Goal: Find specific page/section: Find specific page/section

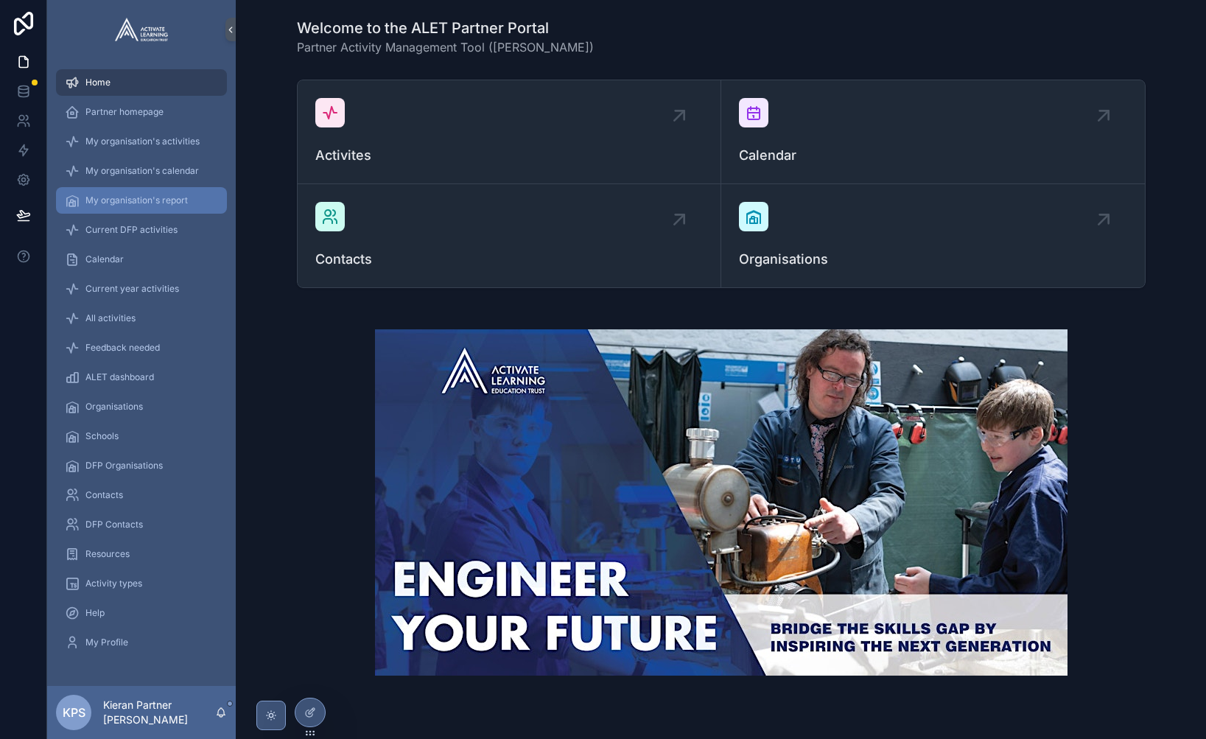
click at [119, 204] on span "My organisation's report" at bounding box center [136, 201] width 102 height 12
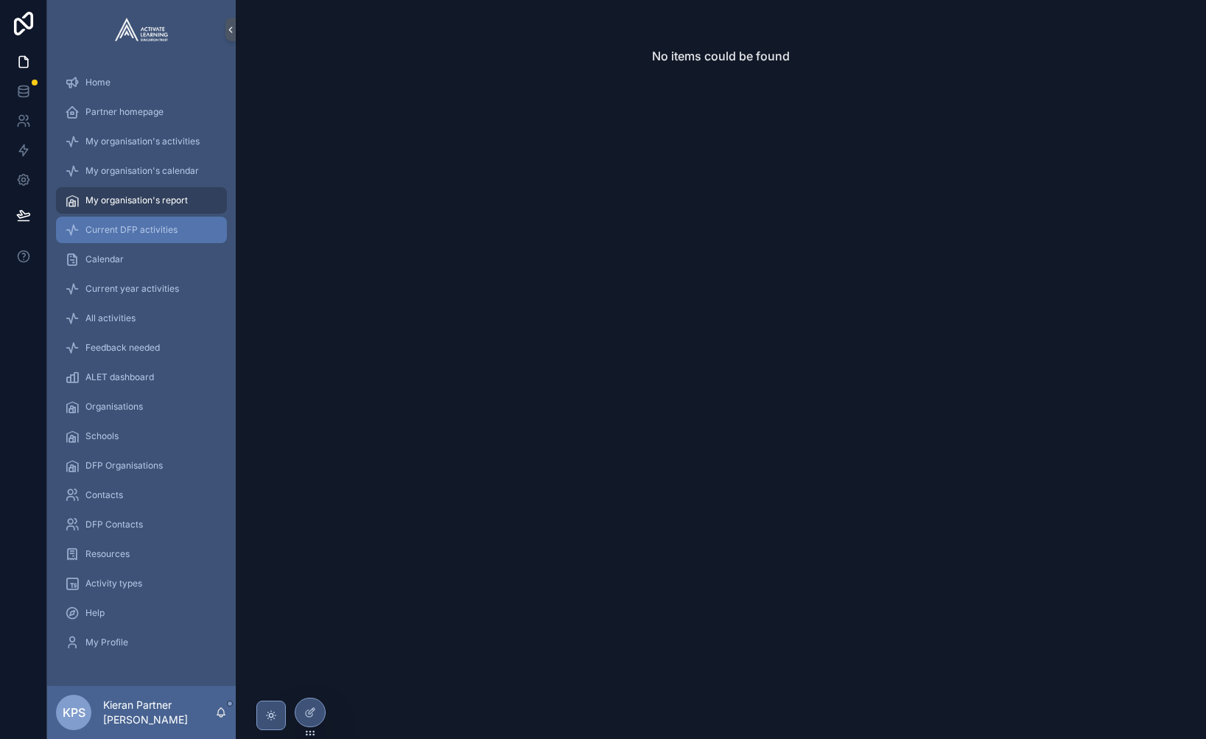
click at [120, 220] on div "Current DFP activities" at bounding box center [141, 230] width 153 height 24
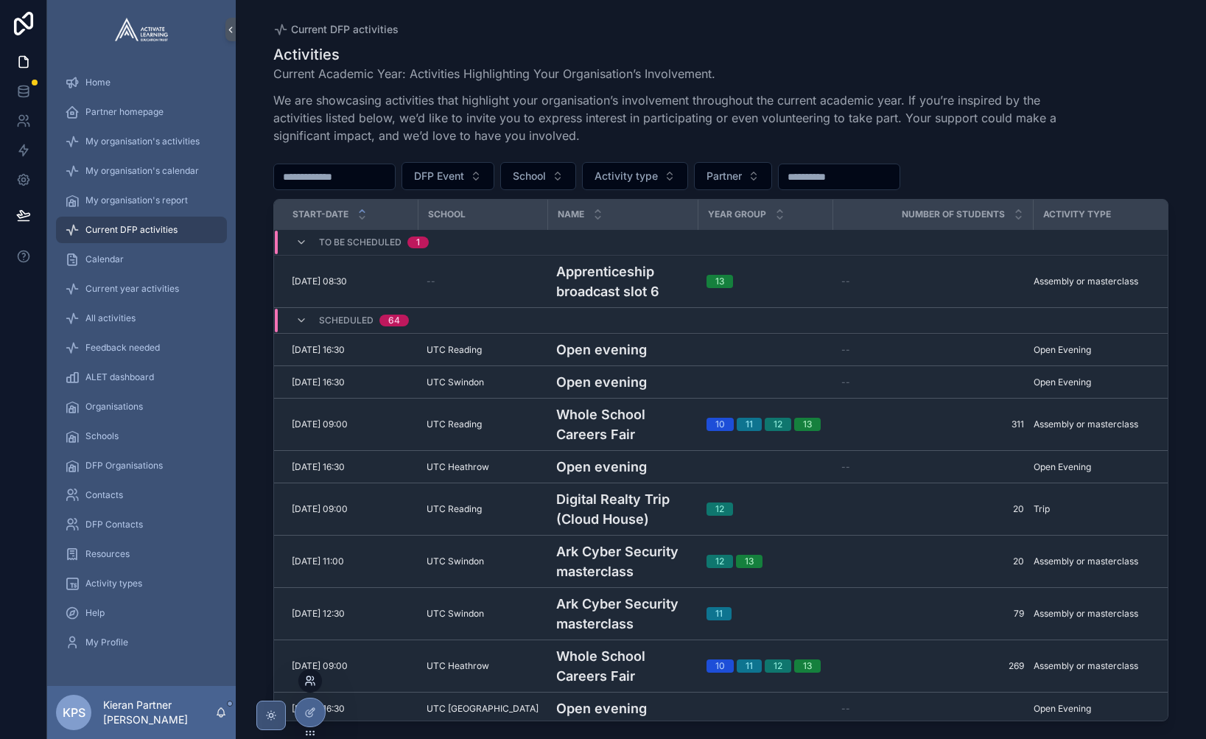
click at [309, 682] on icon at bounding box center [309, 683] width 6 height 3
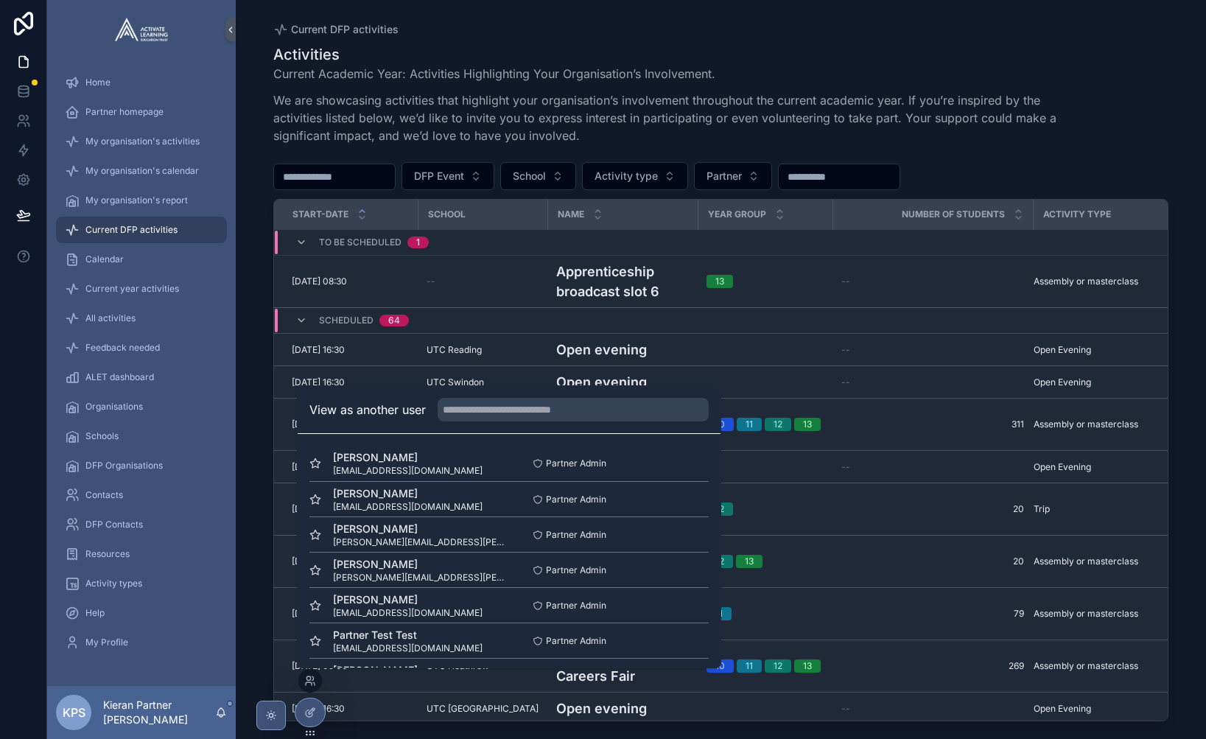
click at [296, 313] on div "Scheduled 64" at bounding box center [352, 321] width 113 height 24
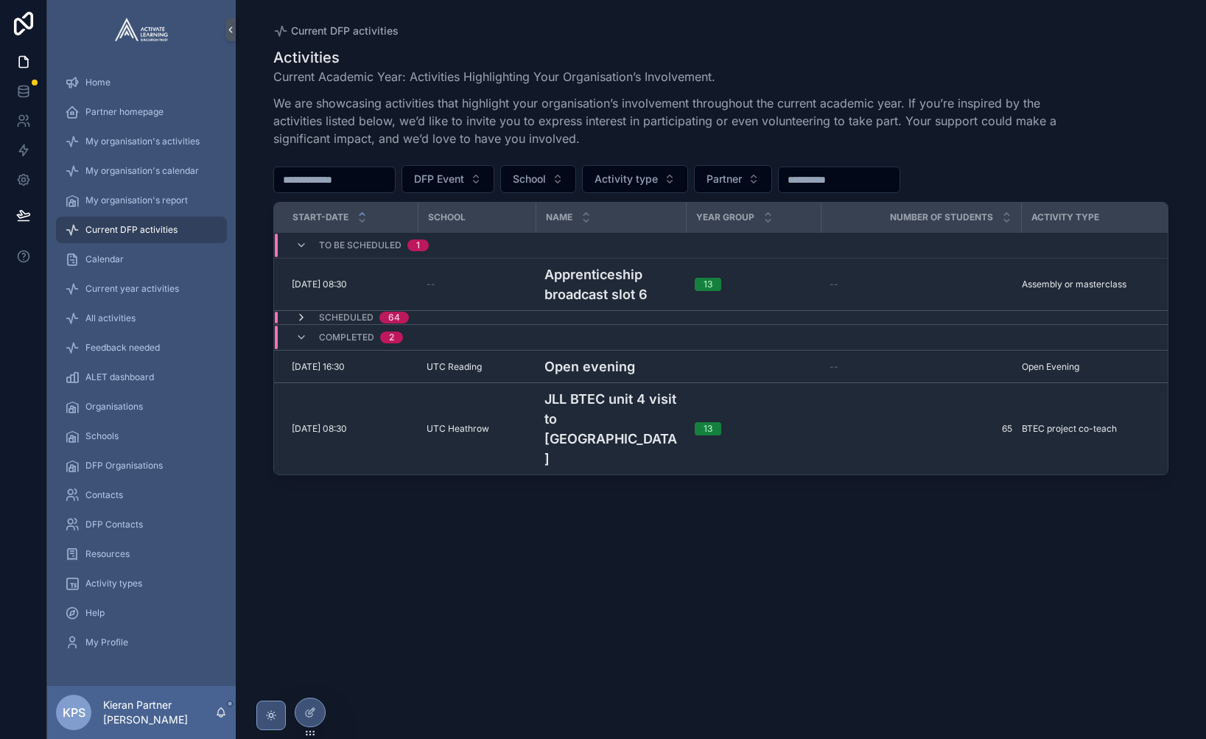
click at [302, 321] on icon "scrollable content" at bounding box center [302, 318] width 12 height 12
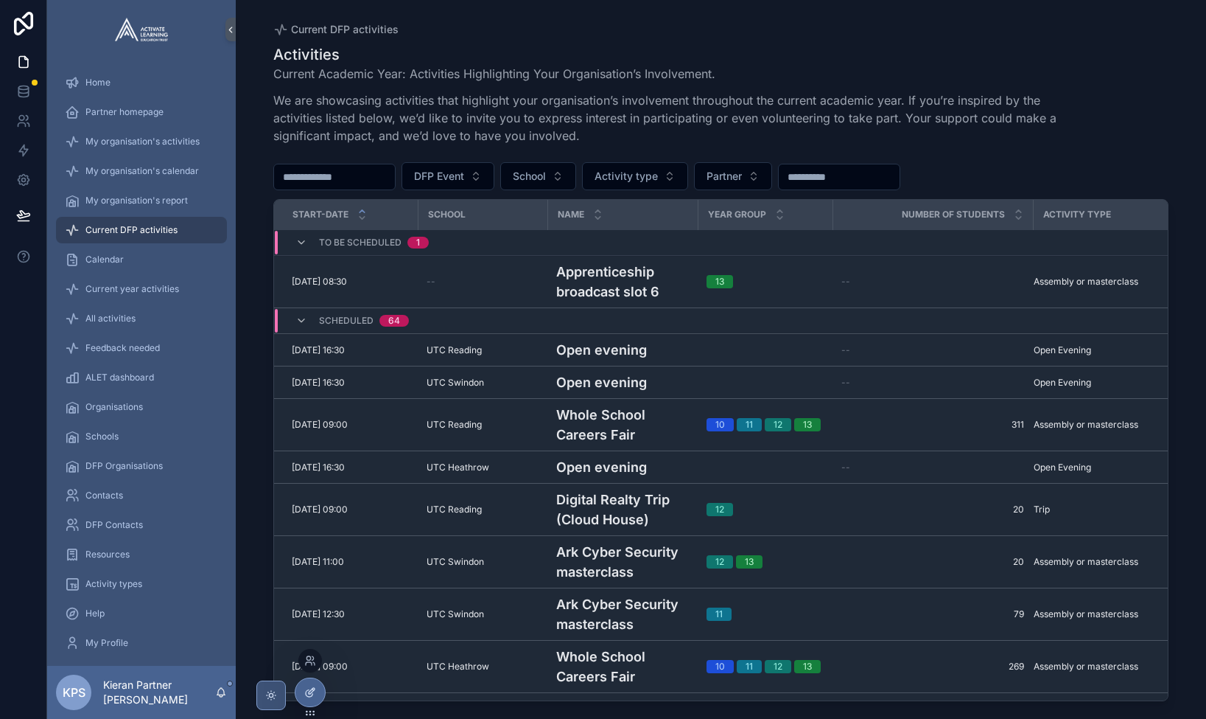
click at [309, 689] on icon at bounding box center [310, 692] width 12 height 12
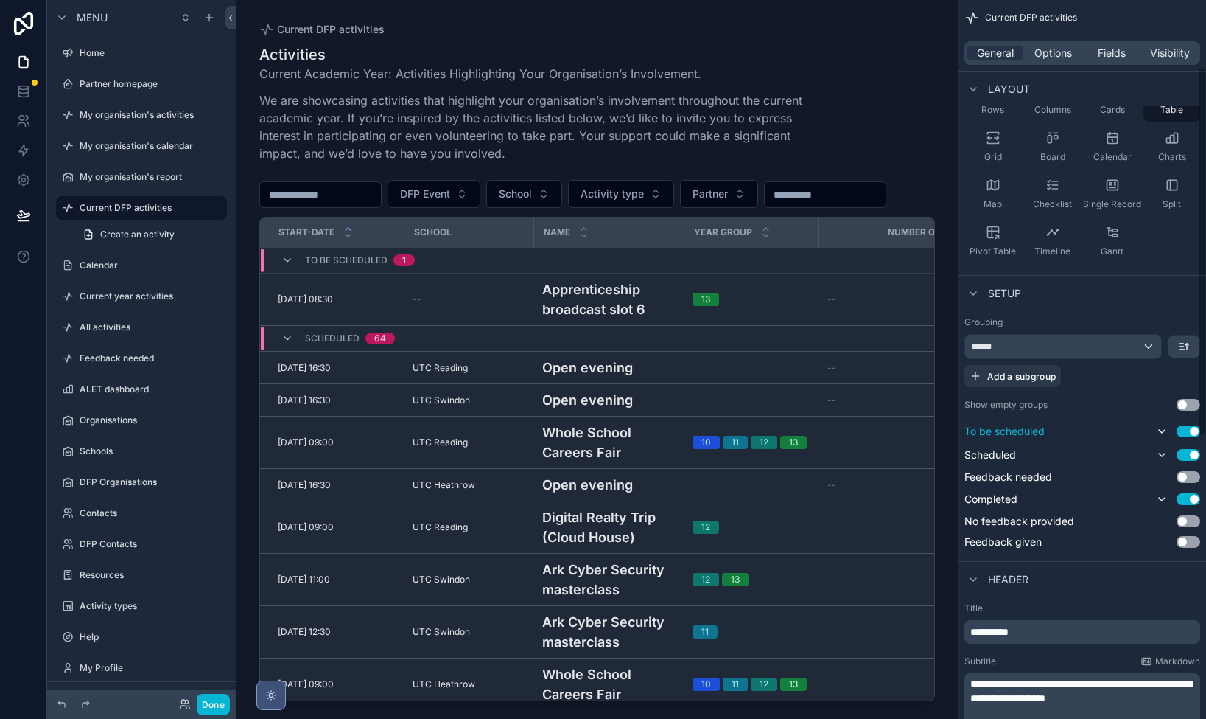
scroll to position [144, 0]
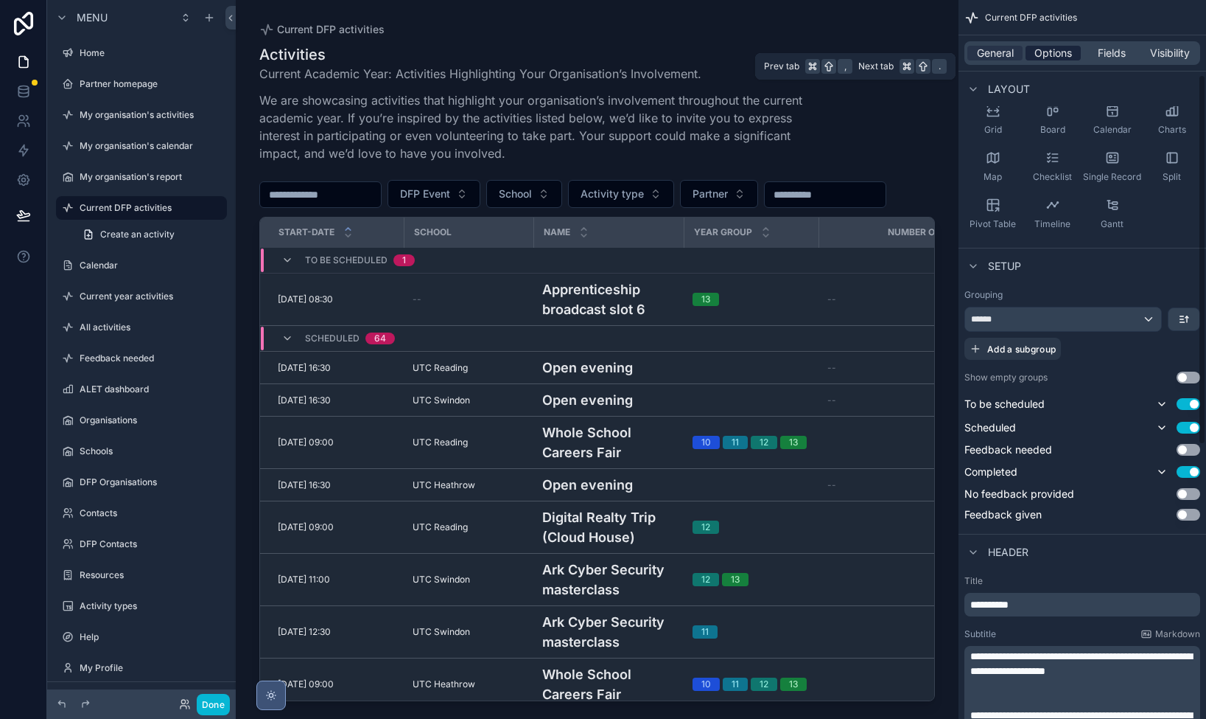
click at [1066, 48] on span "Options" at bounding box center [1054, 53] width 38 height 15
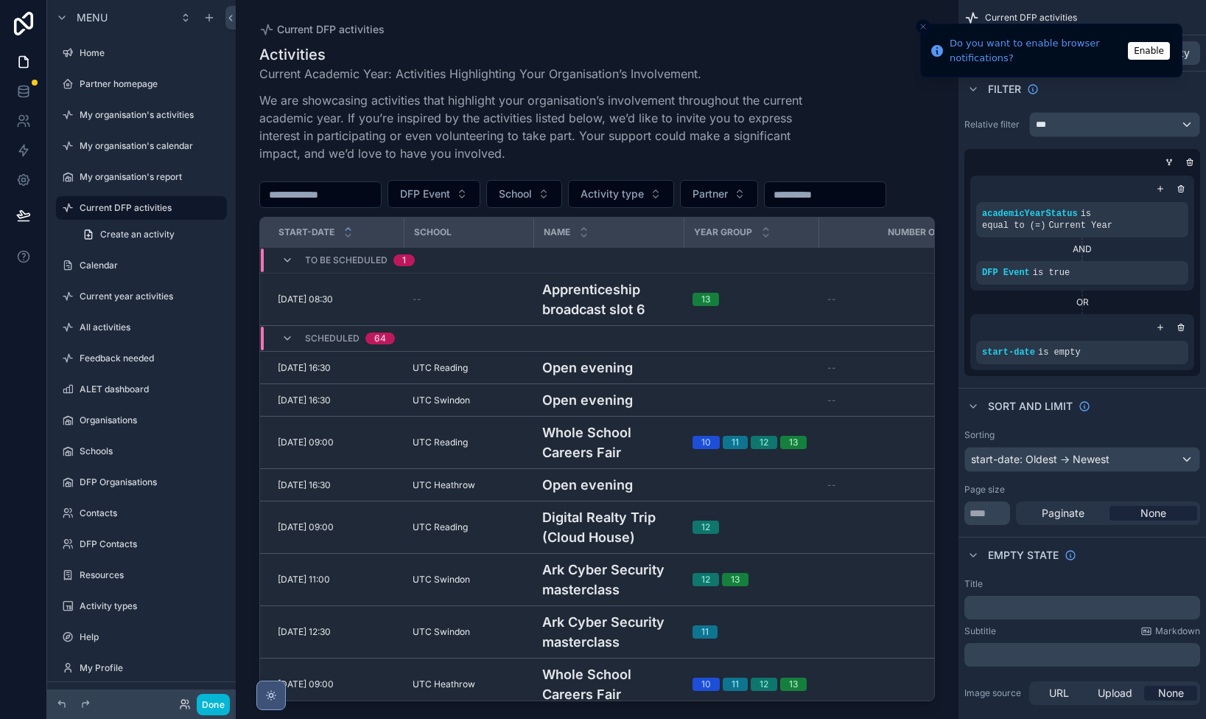
scroll to position [0, 0]
click at [289, 344] on icon "scrollable content" at bounding box center [288, 338] width 12 height 12
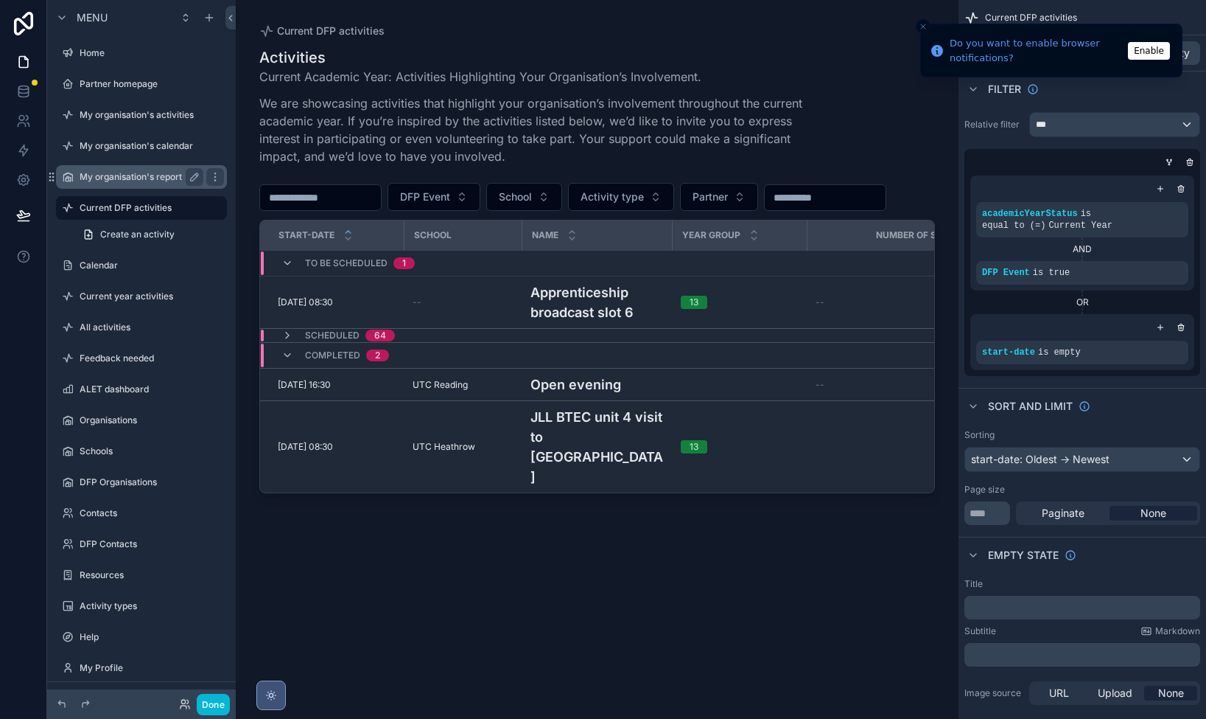
click at [106, 175] on label "My organisation's report" at bounding box center [139, 177] width 118 height 12
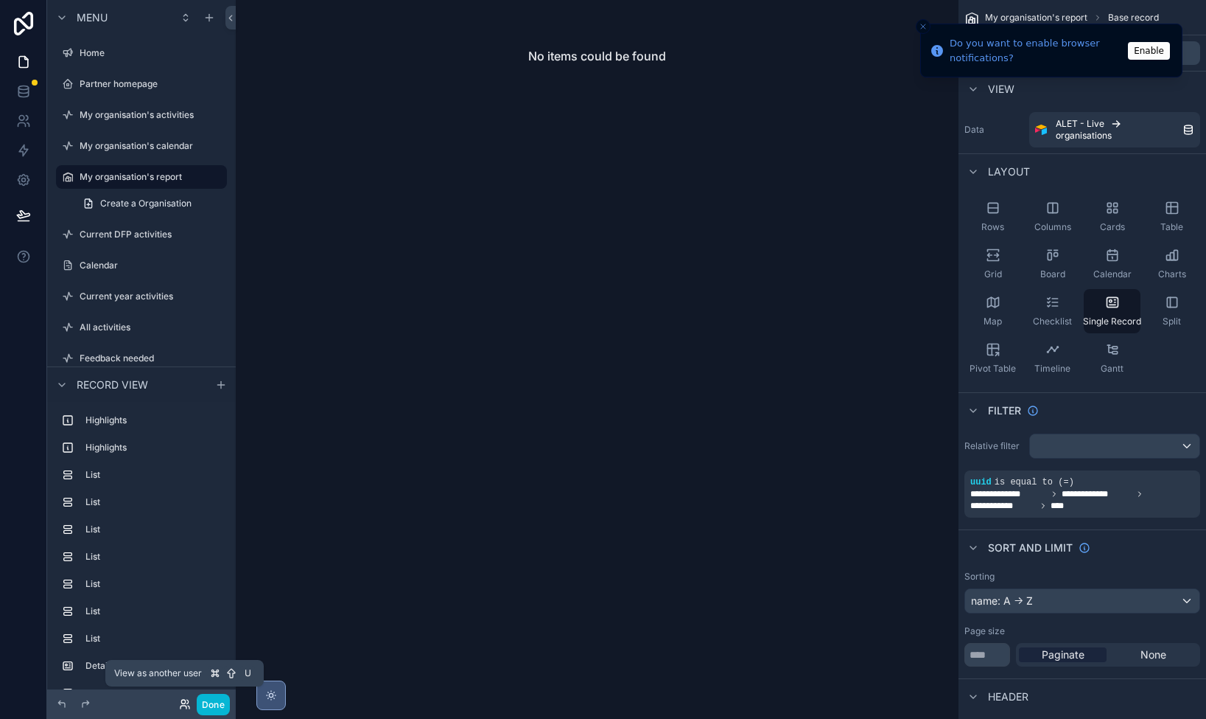
click at [184, 699] on icon at bounding box center [185, 704] width 12 height 12
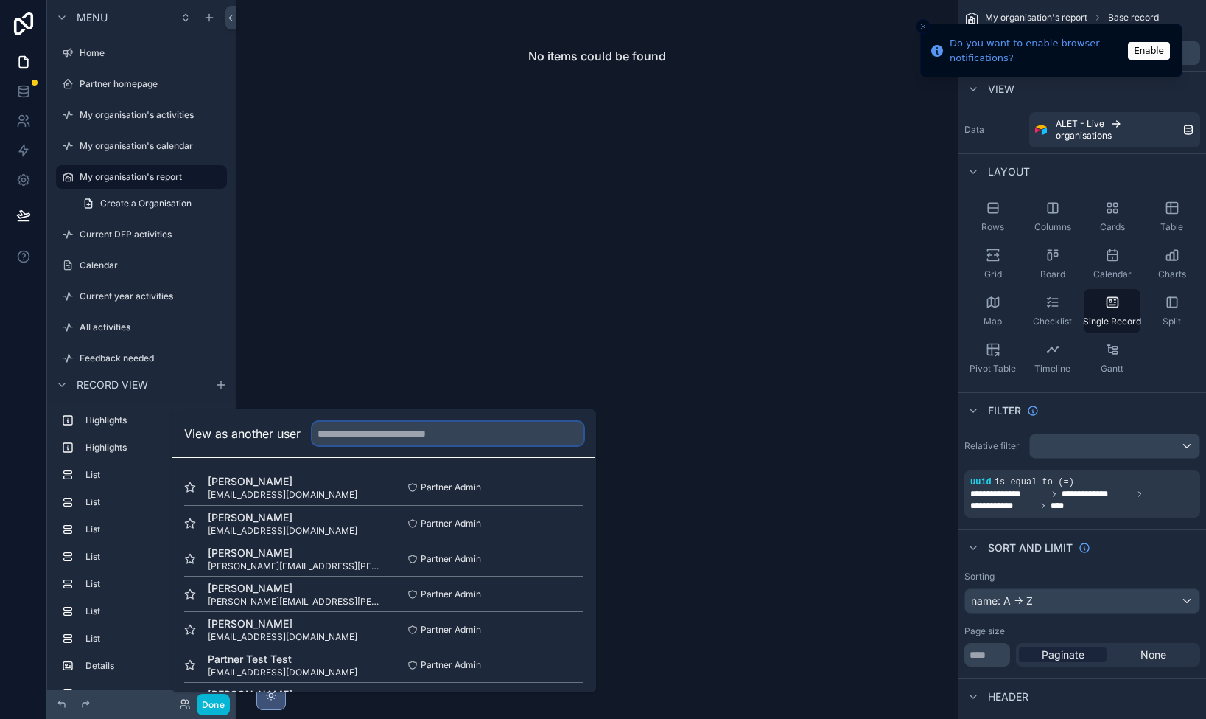
click at [362, 438] on input "text" at bounding box center [447, 434] width 271 height 24
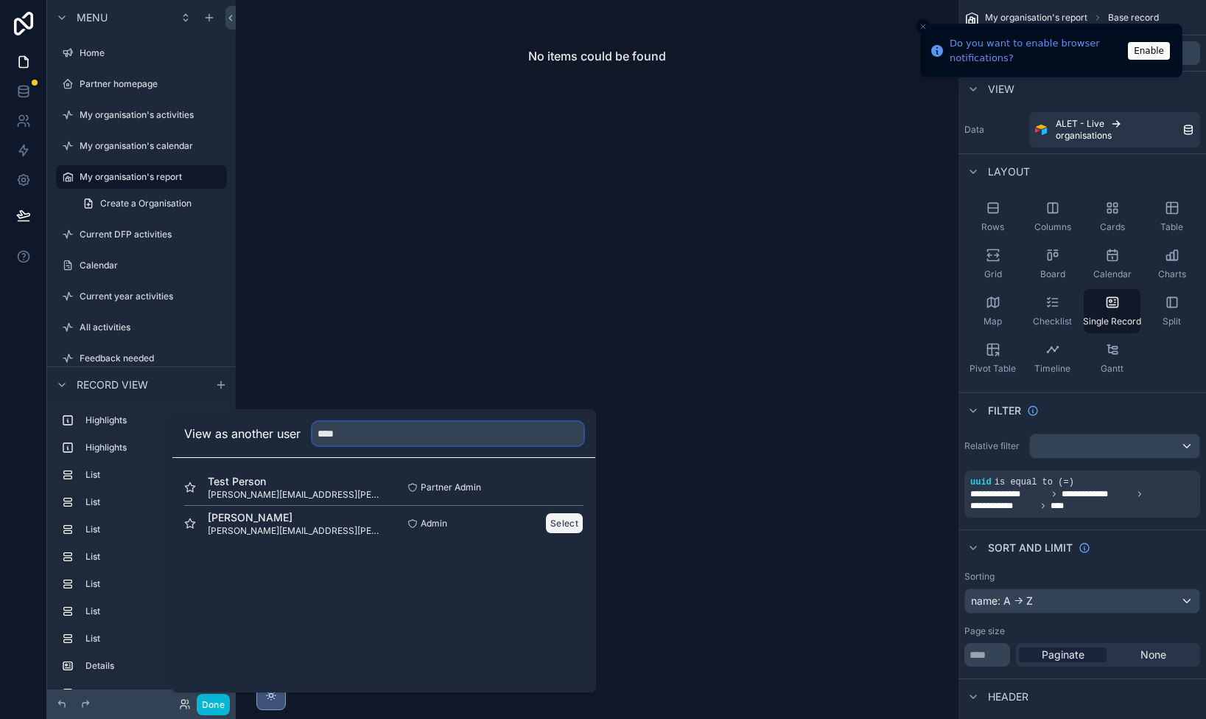
type input "****"
click at [551, 527] on button "Select" at bounding box center [564, 522] width 38 height 21
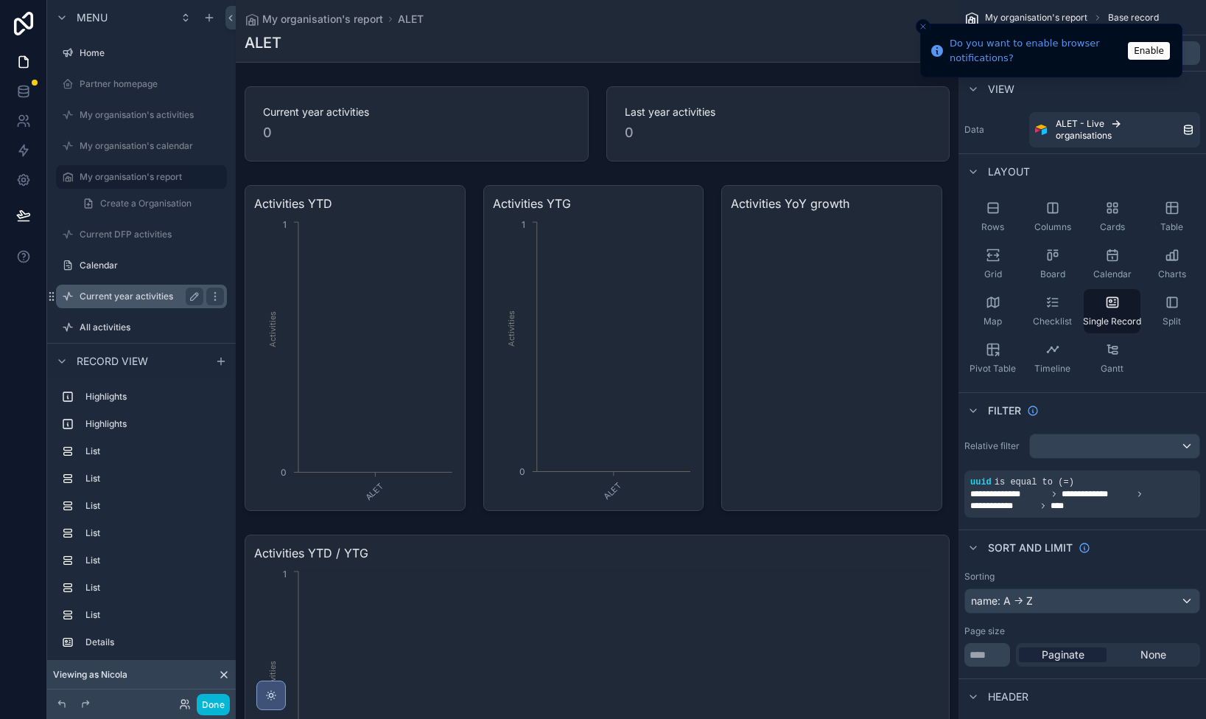
click at [108, 294] on label "Current year activities" at bounding box center [139, 296] width 118 height 12
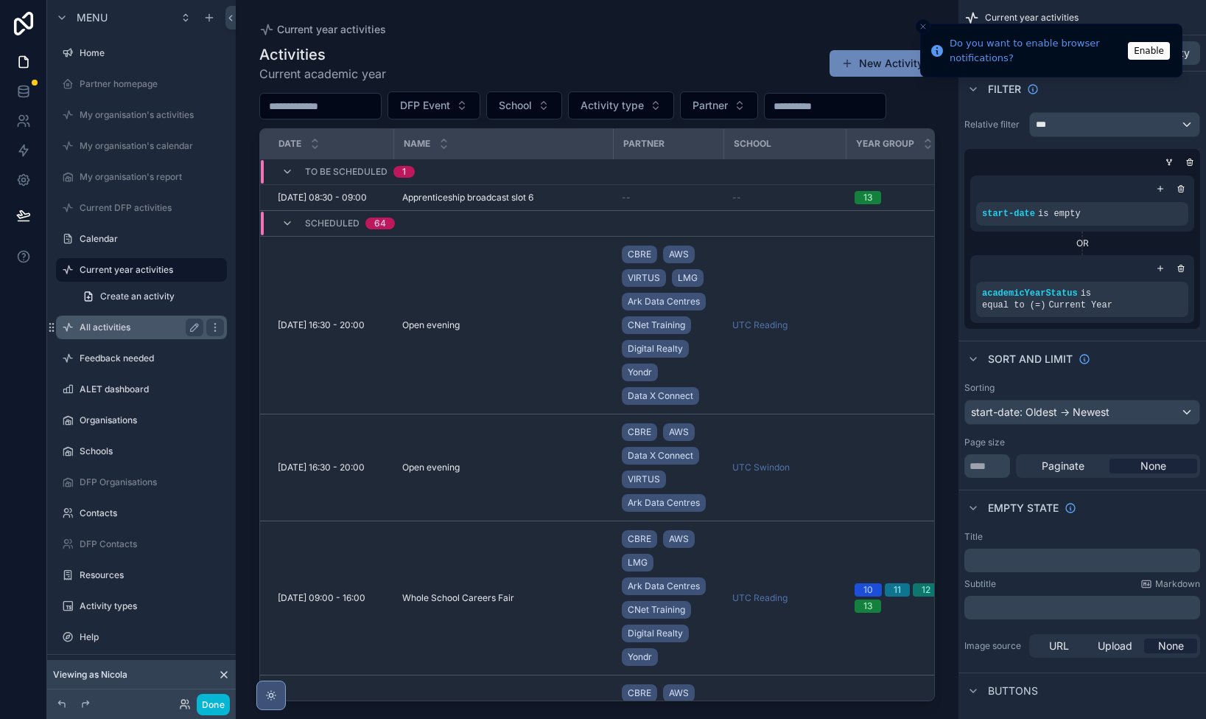
click at [108, 329] on label "All activities" at bounding box center [139, 327] width 118 height 12
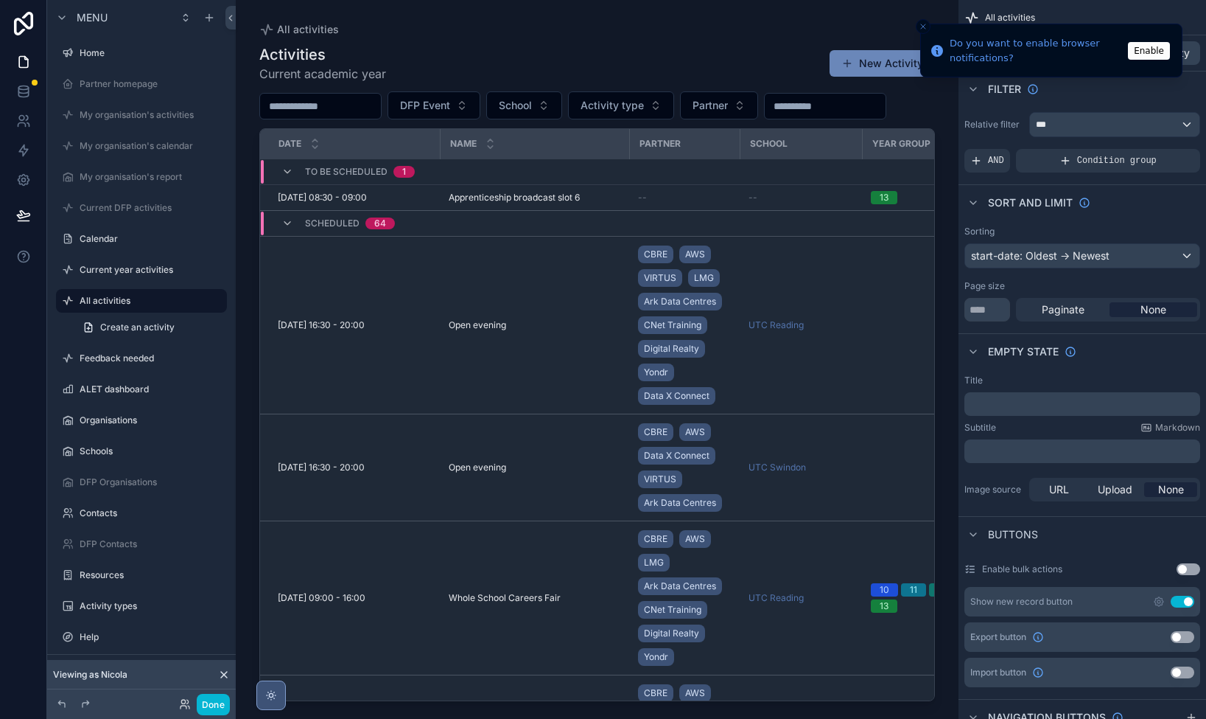
click at [1092, 83] on div "Filter" at bounding box center [1083, 88] width 248 height 35
click at [1148, 50] on button "Enable" at bounding box center [1149, 50] width 42 height 18
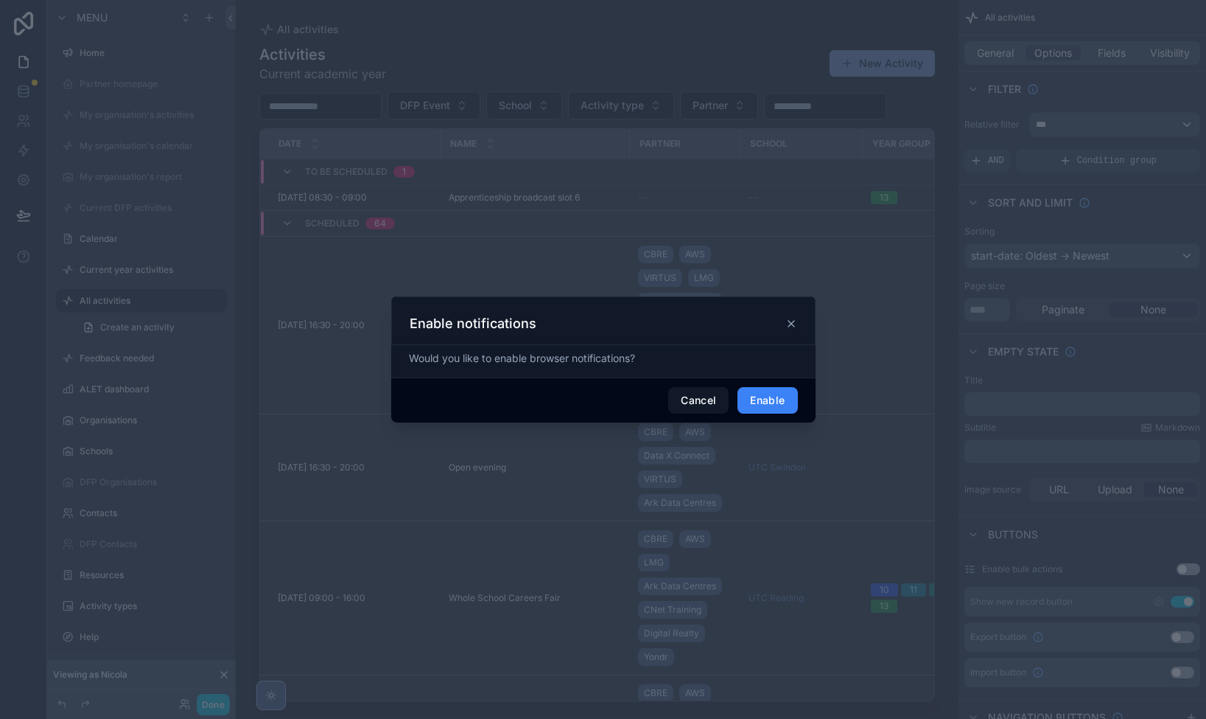
click at [761, 397] on button "Enable" at bounding box center [768, 400] width 60 height 27
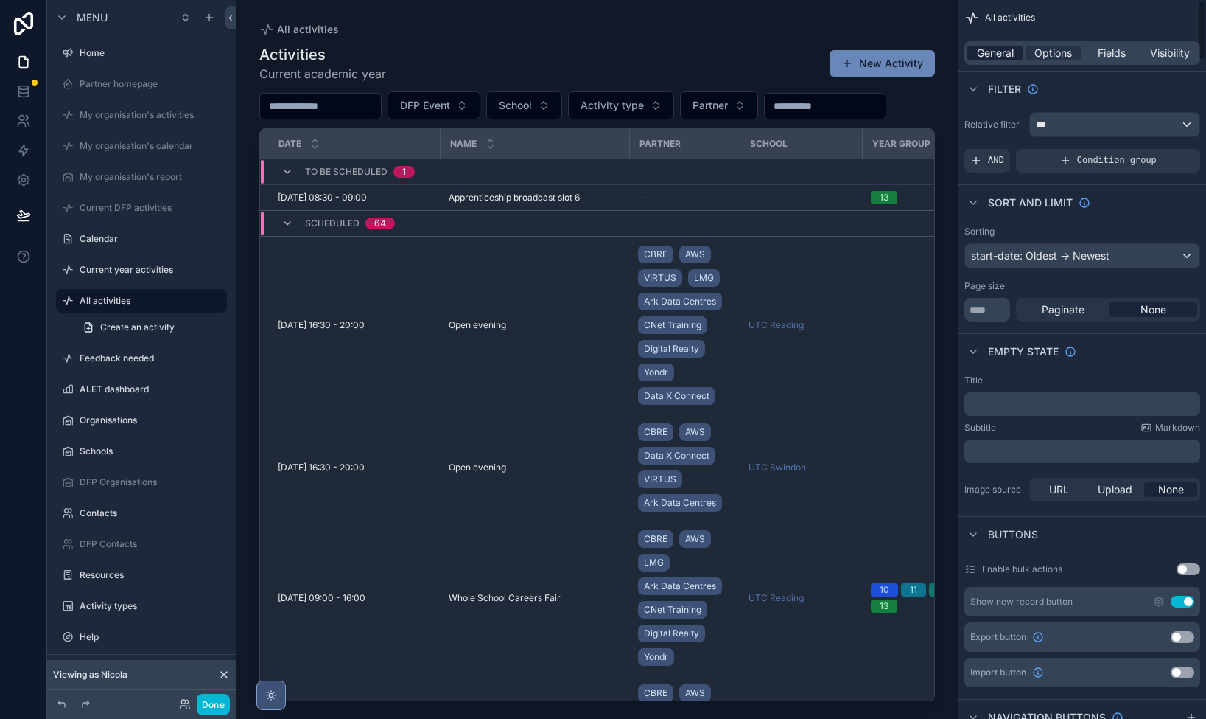
click at [993, 51] on span "General" at bounding box center [995, 53] width 37 height 15
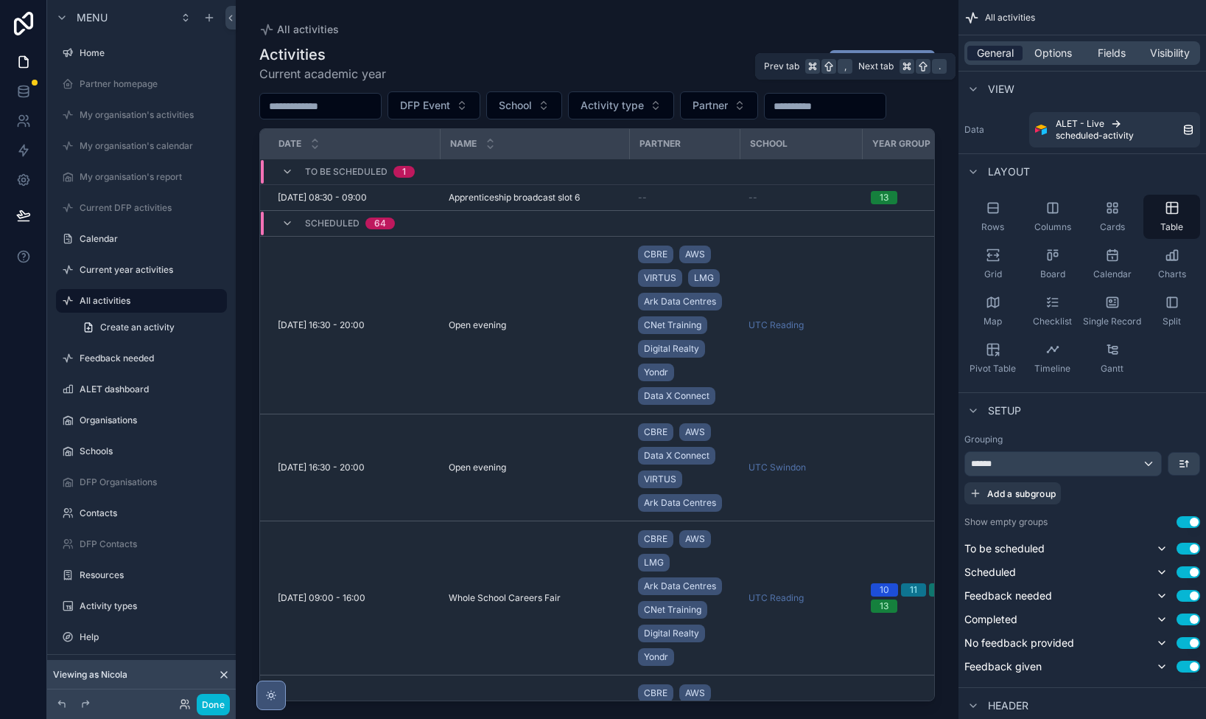
scroll to position [1, 0]
click at [1051, 57] on span "Options" at bounding box center [1054, 53] width 38 height 15
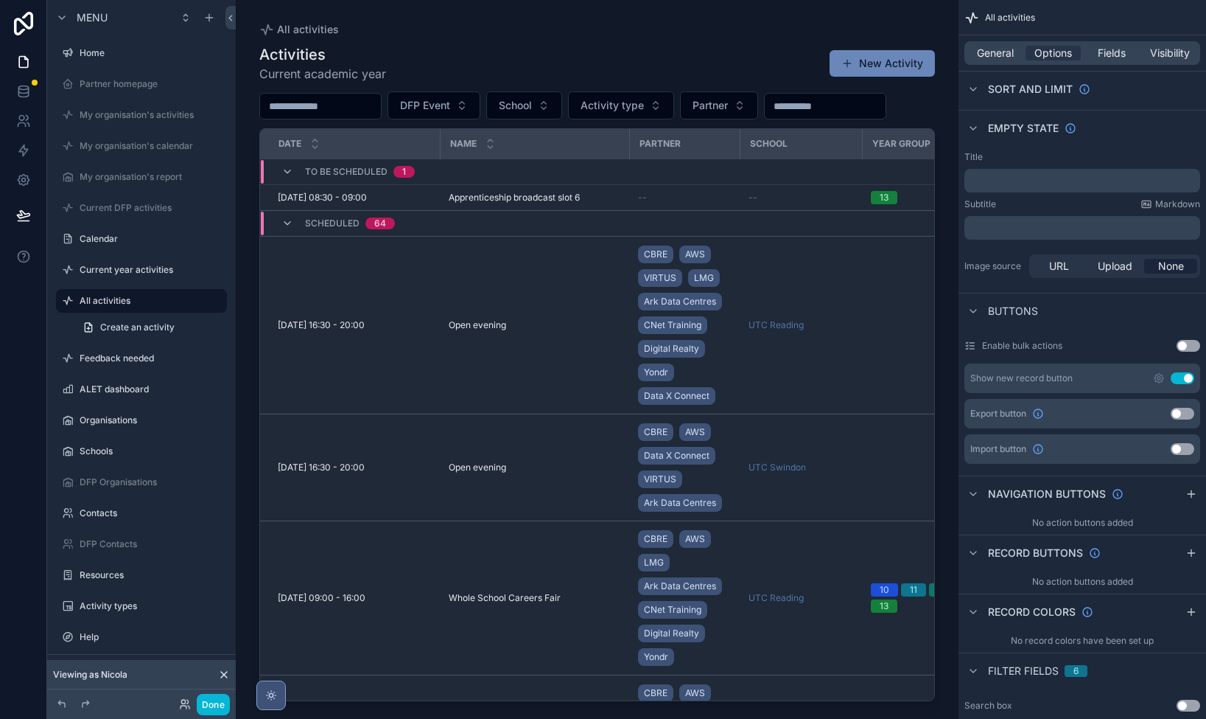
scroll to position [0, 0]
click at [288, 229] on icon "scrollable content" at bounding box center [288, 223] width 12 height 12
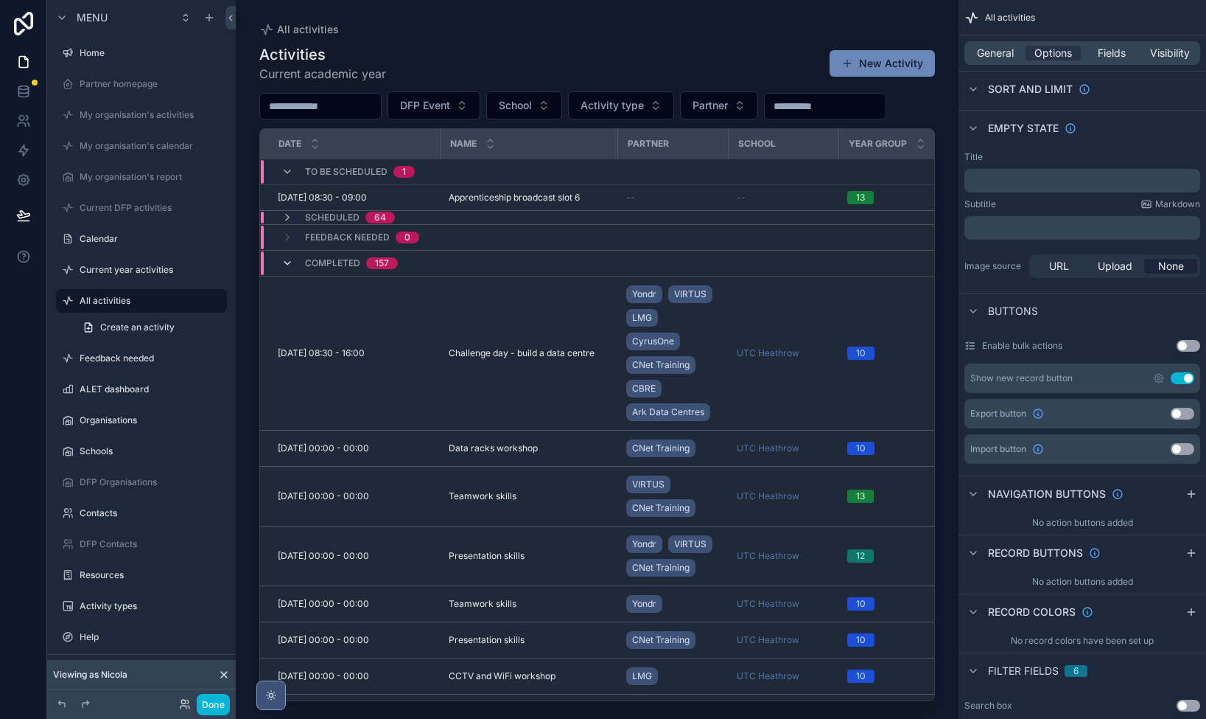
click at [287, 269] on icon "scrollable content" at bounding box center [288, 263] width 12 height 12
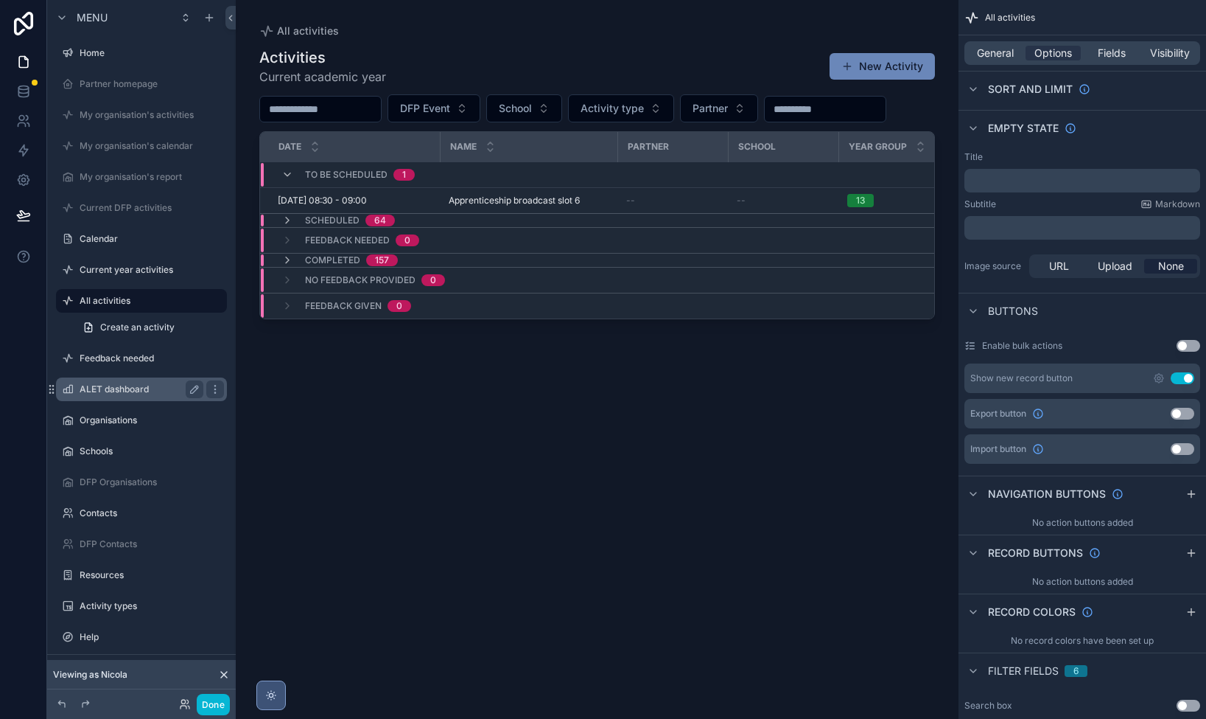
click at [102, 385] on label "ALET dashboard" at bounding box center [139, 389] width 118 height 12
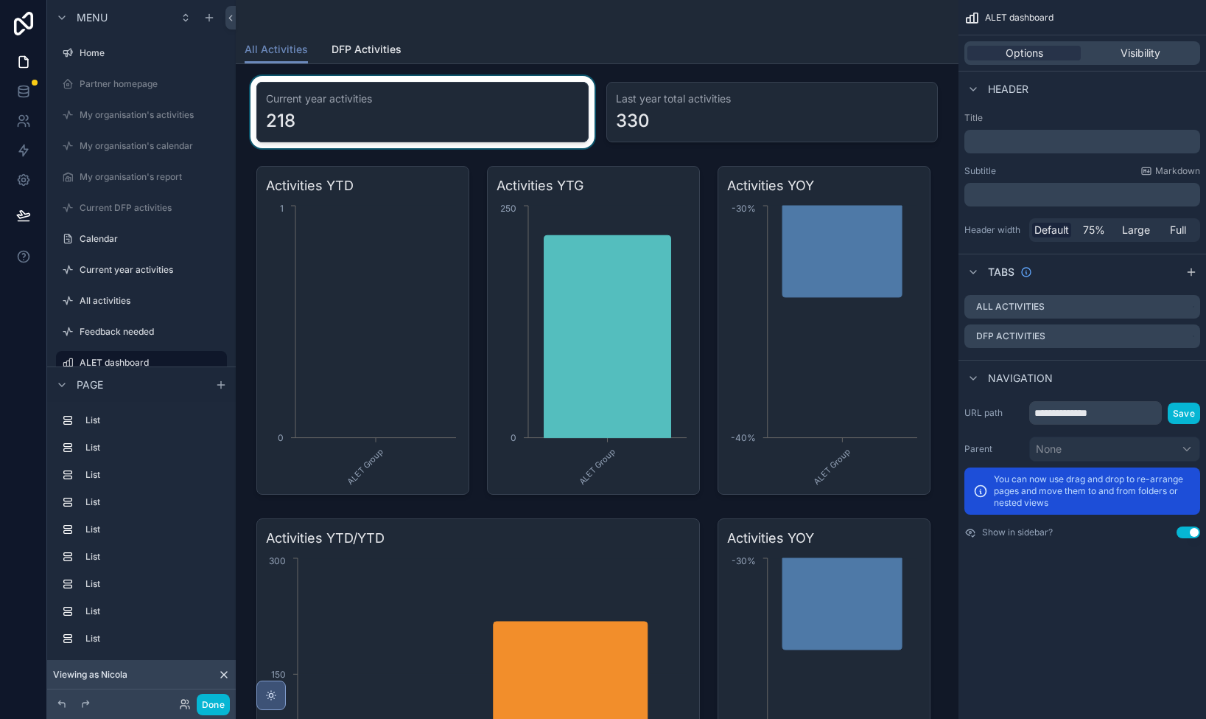
click at [359, 123] on div "scrollable content" at bounding box center [423, 112] width 350 height 72
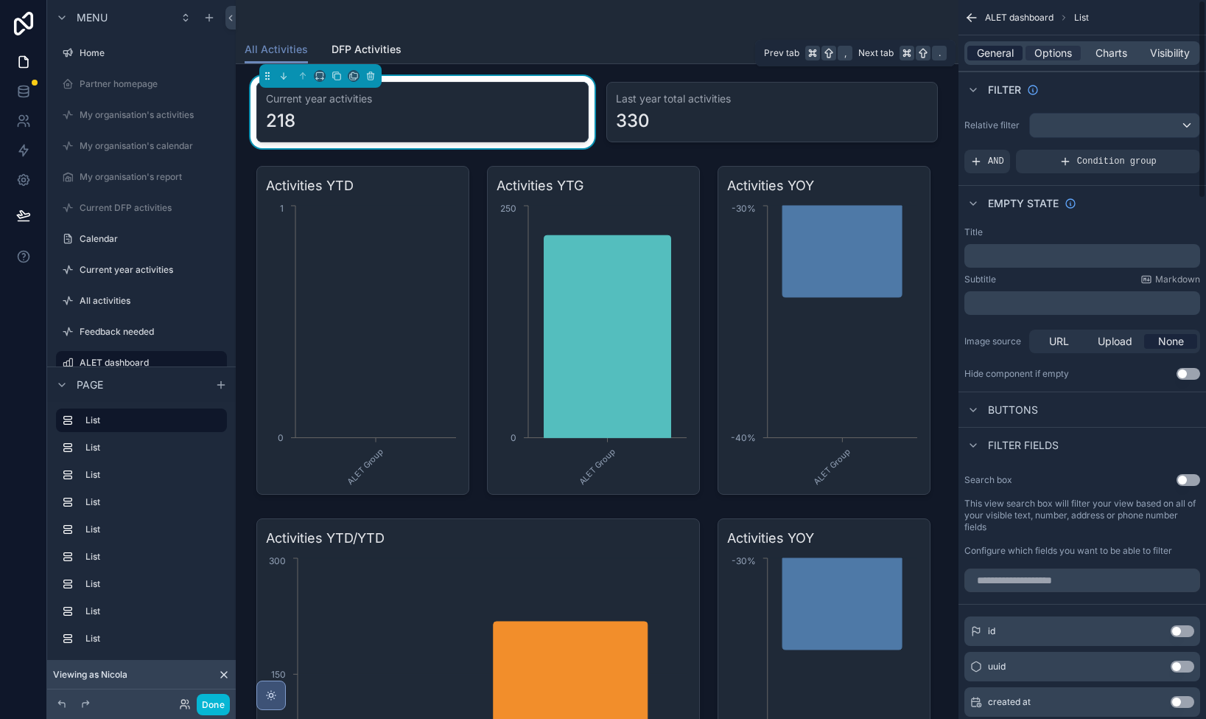
click at [995, 57] on span "General" at bounding box center [995, 53] width 37 height 15
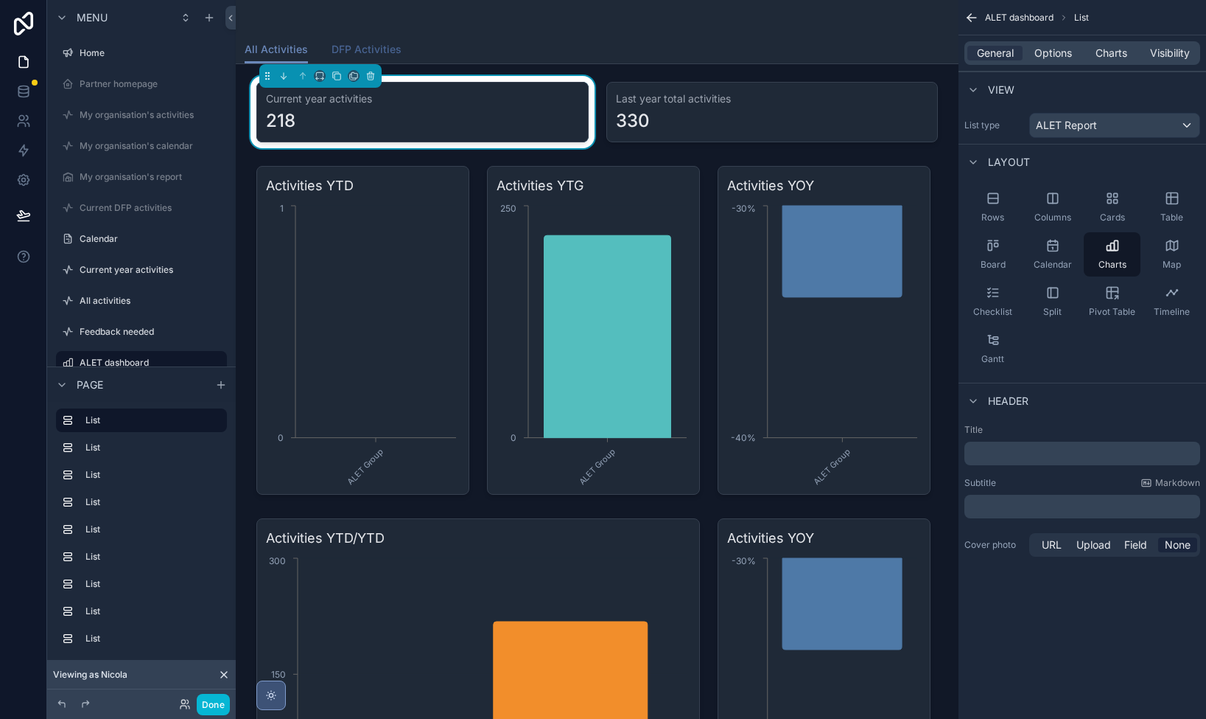
click at [363, 49] on span "DFP Activities" at bounding box center [367, 49] width 70 height 15
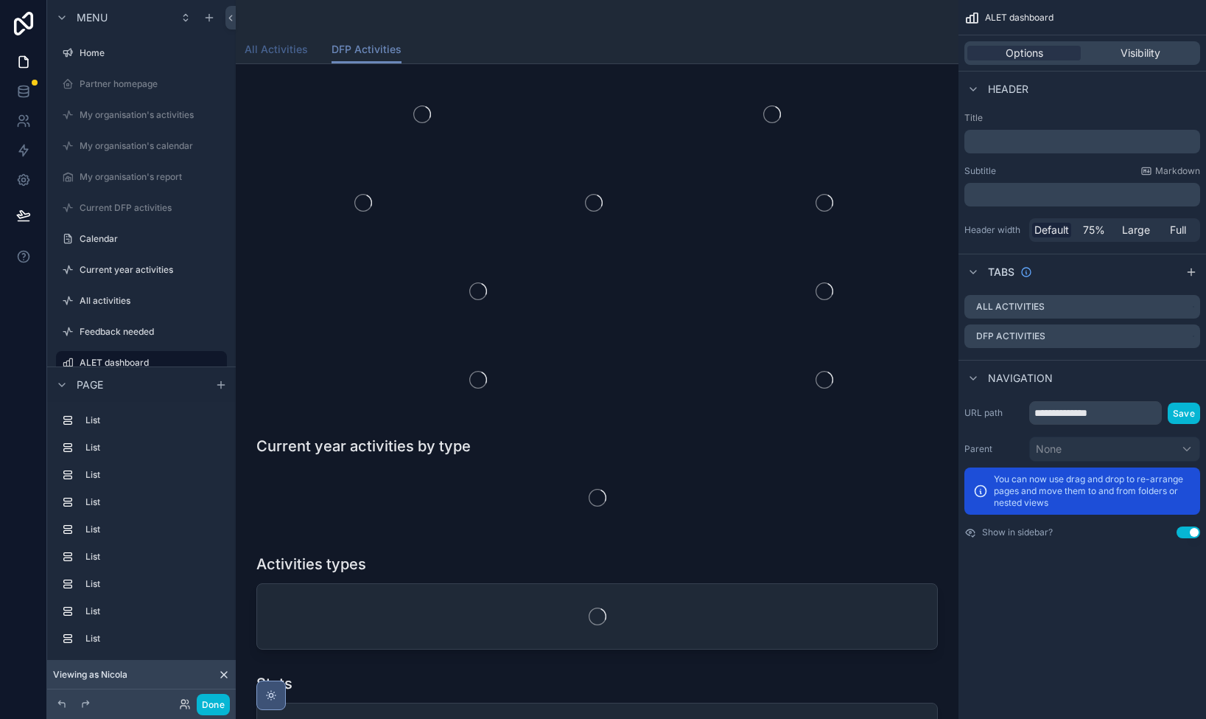
scroll to position [3, 0]
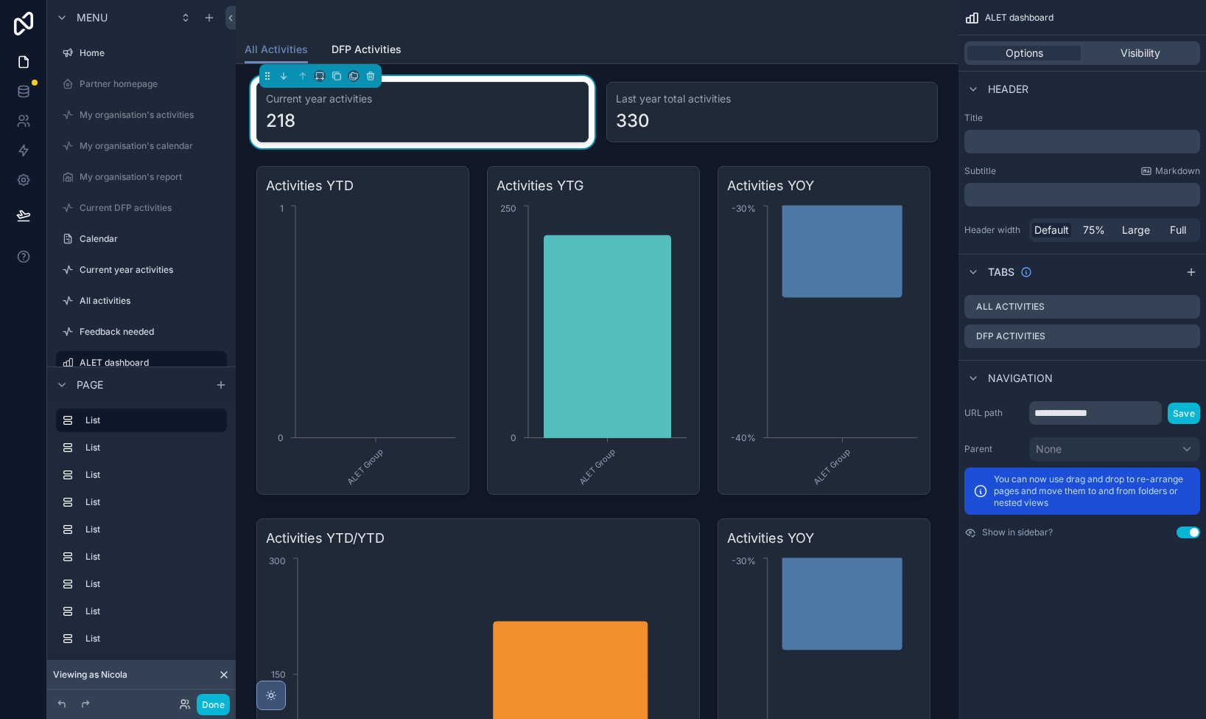
click at [412, 104] on h3 "Current year activities" at bounding box center [422, 98] width 313 height 15
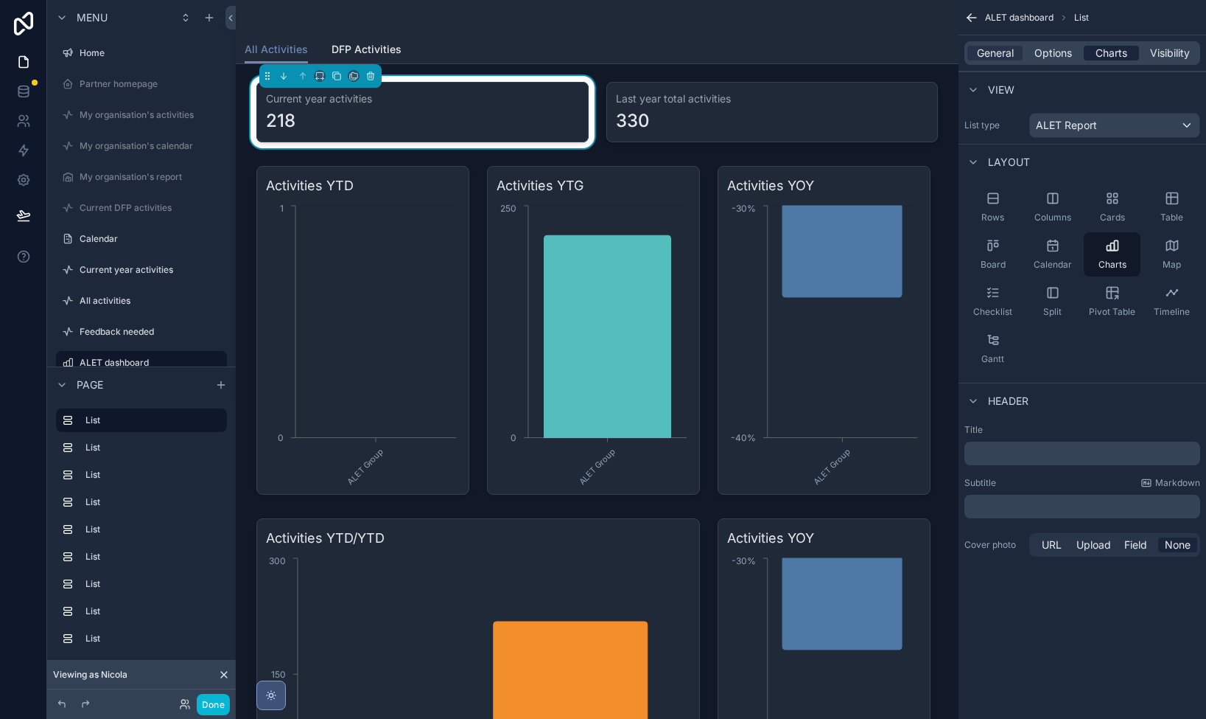
drag, startPoint x: 1056, startPoint y: 51, endPoint x: 1097, endPoint y: 46, distance: 40.9
click at [1056, 52] on span "Options" at bounding box center [1054, 53] width 38 height 15
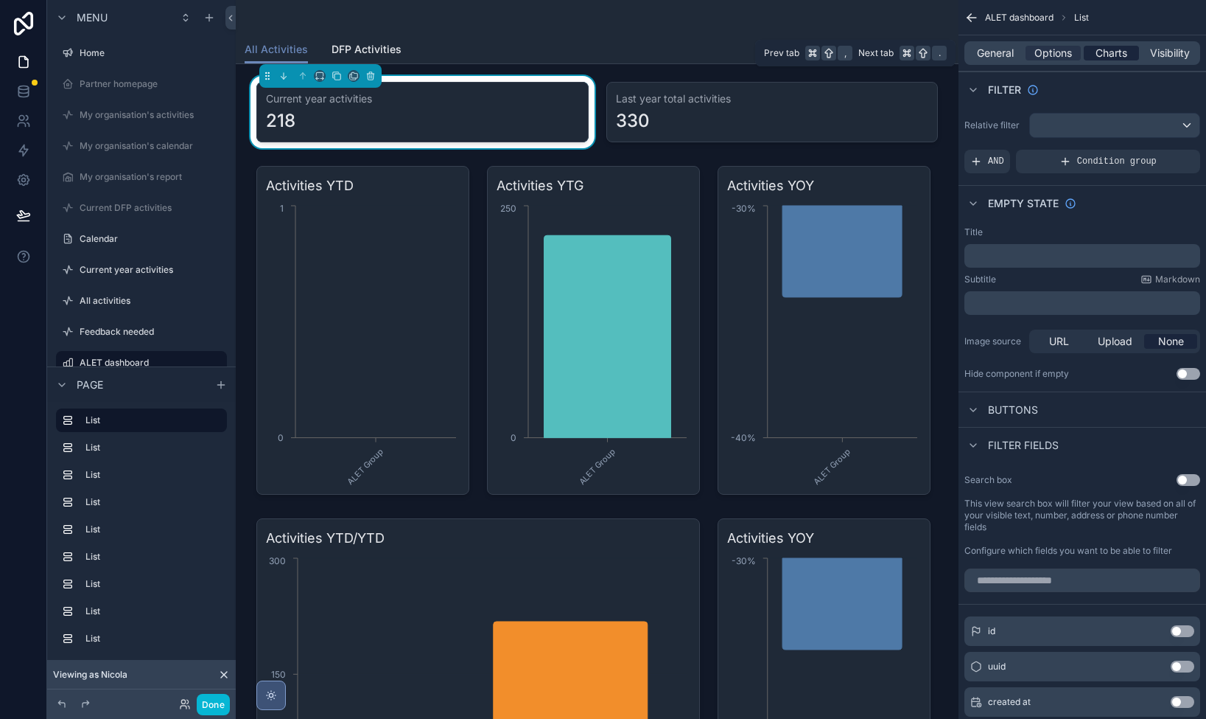
click at [1111, 46] on span "Charts" at bounding box center [1112, 53] width 32 height 15
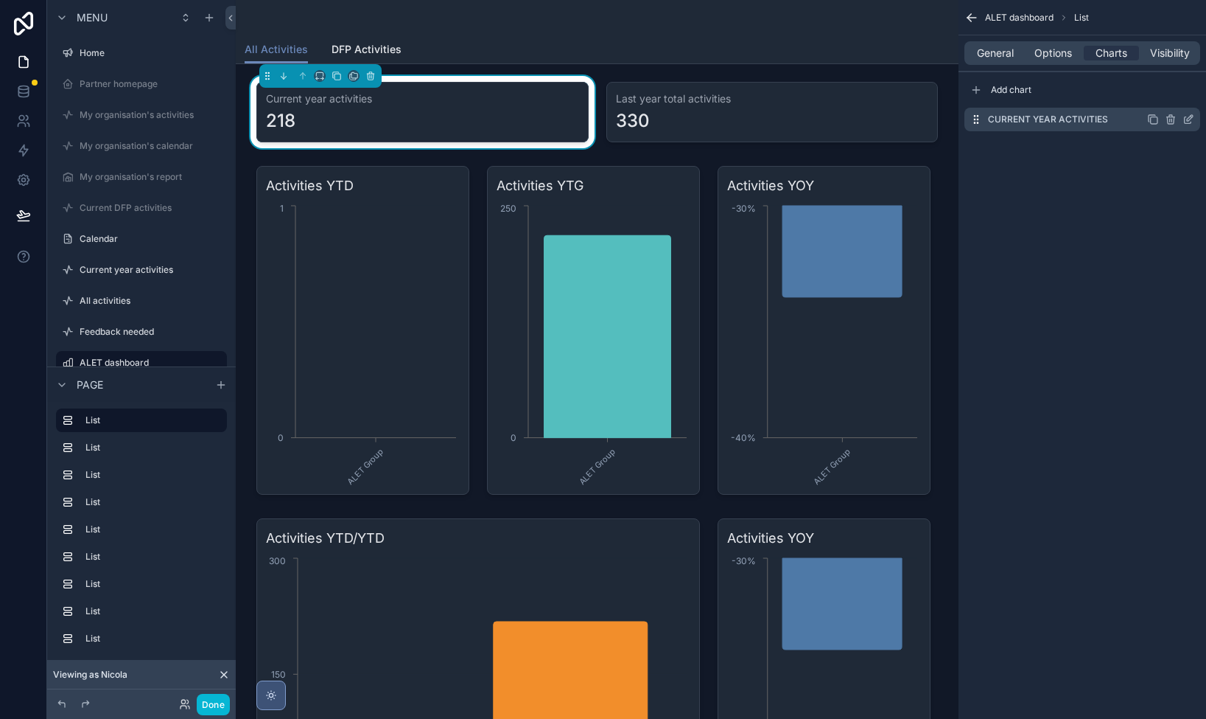
click at [1192, 117] on icon "scrollable content" at bounding box center [1191, 116] width 1 height 1
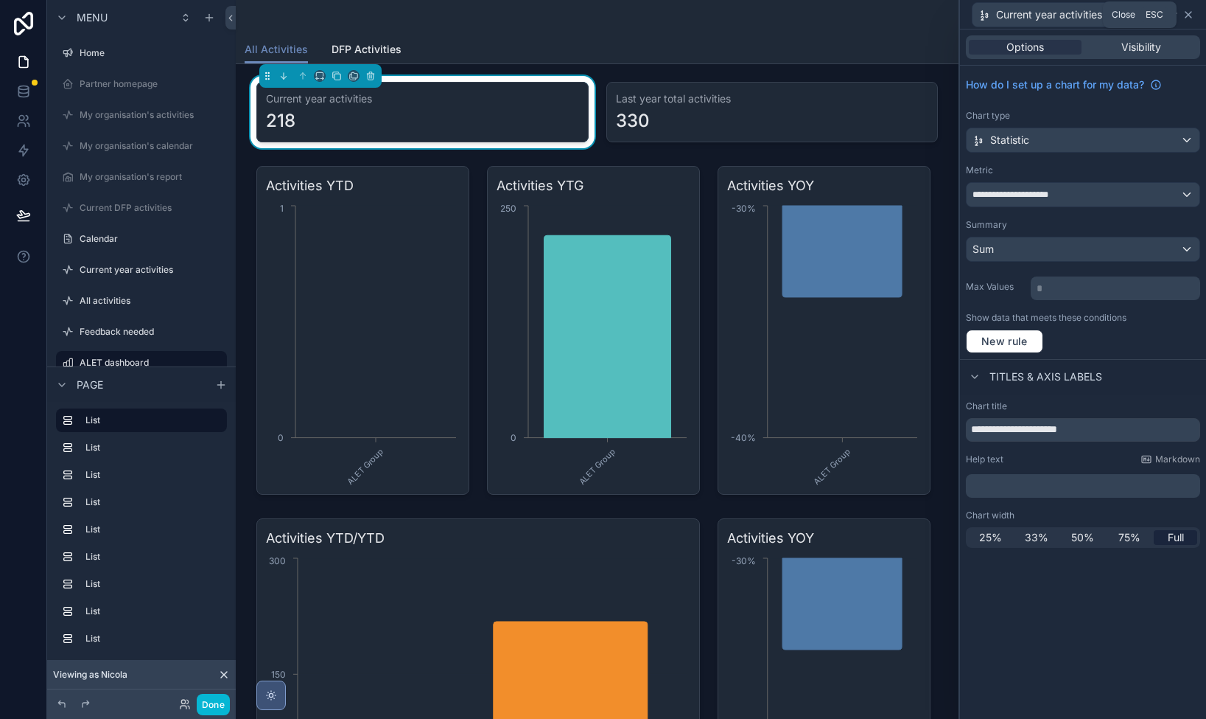
click at [1184, 20] on icon at bounding box center [1189, 15] width 12 height 12
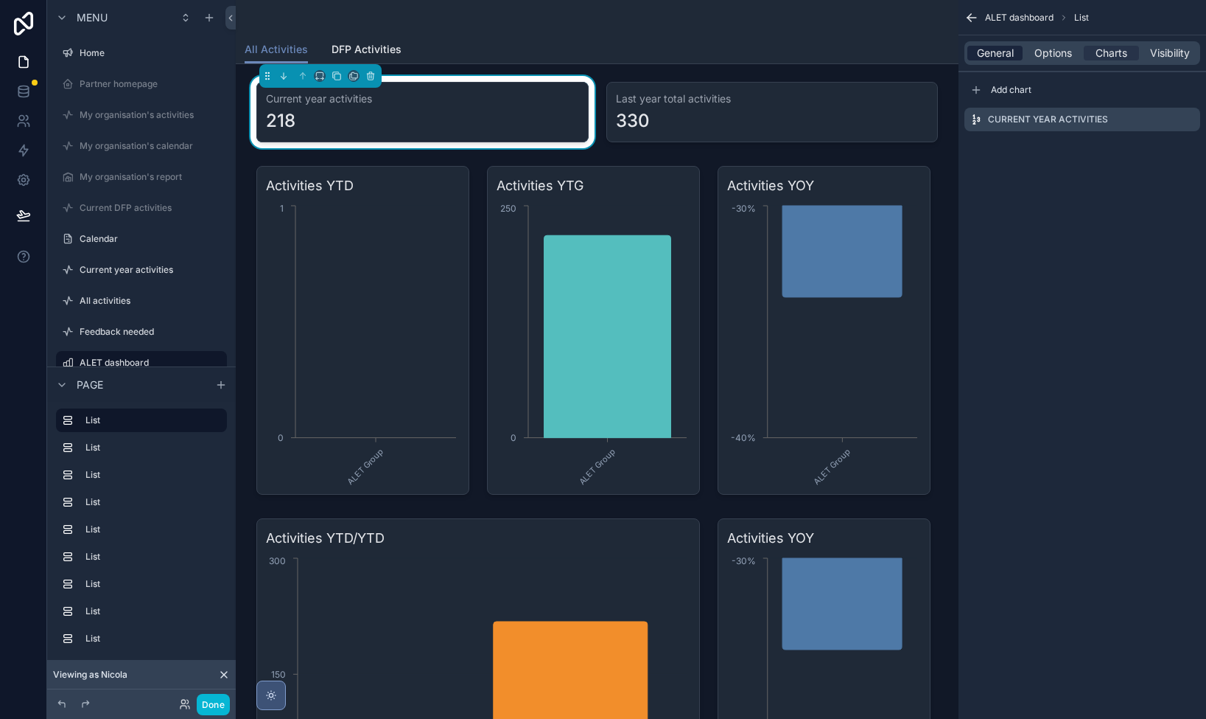
click at [982, 59] on span "General" at bounding box center [995, 53] width 37 height 15
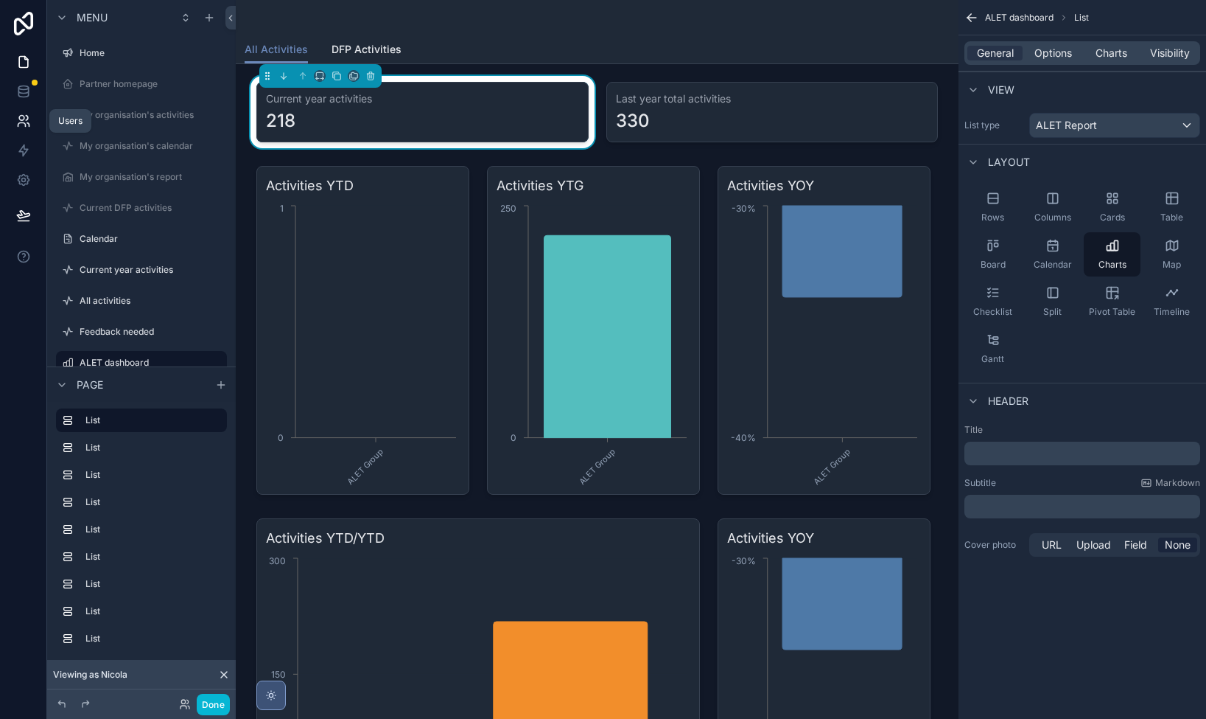
click at [11, 127] on link at bounding box center [23, 120] width 46 height 29
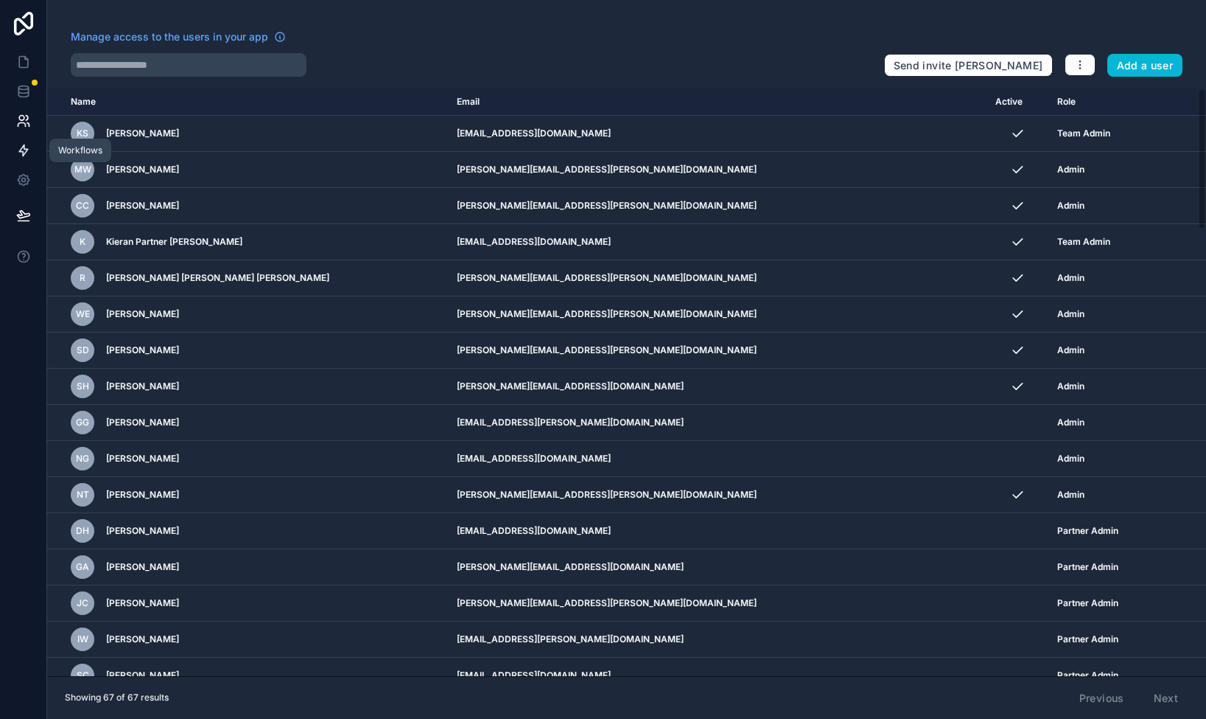
click at [24, 150] on icon at bounding box center [23, 150] width 9 height 11
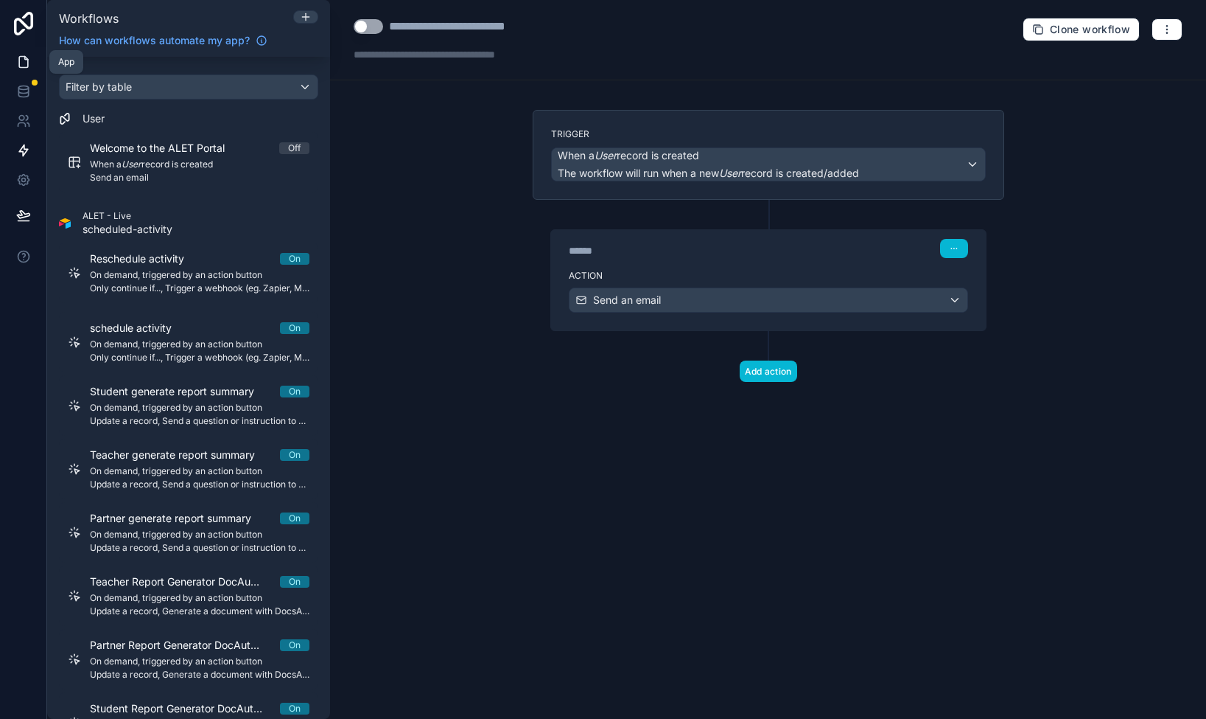
click at [25, 60] on icon at bounding box center [23, 62] width 15 height 15
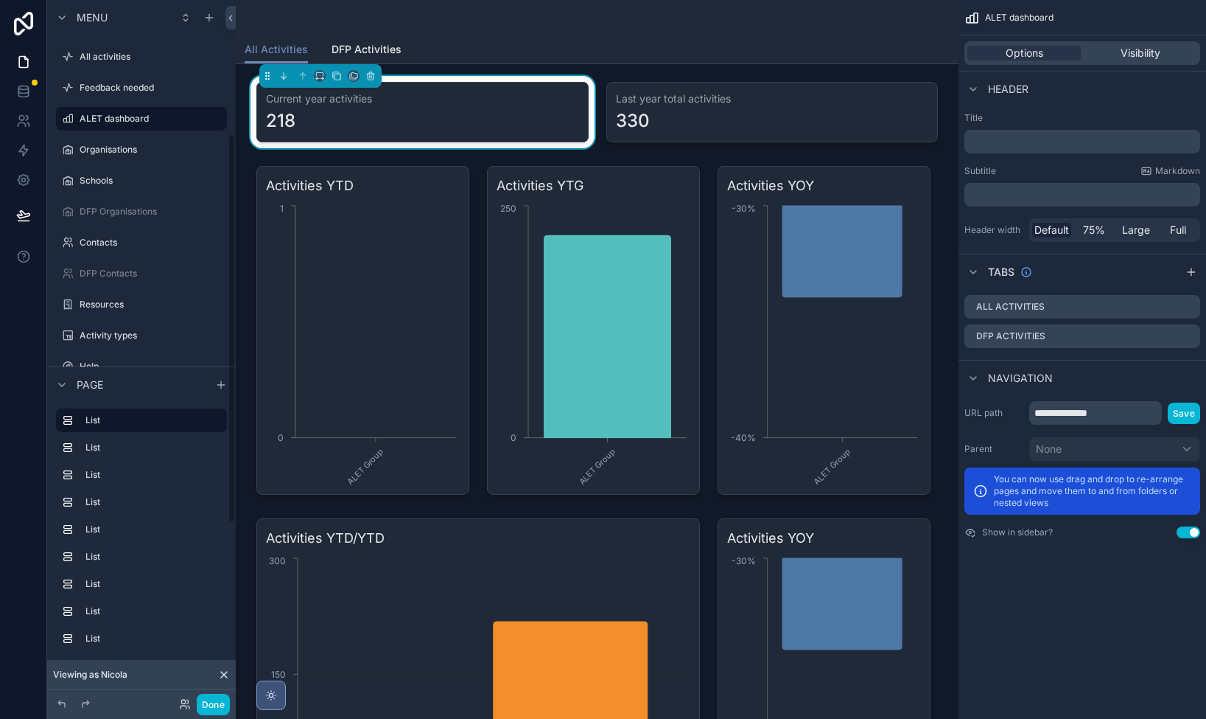
scroll to position [242, 0]
click at [101, 239] on label "Contacts" at bounding box center [139, 244] width 118 height 12
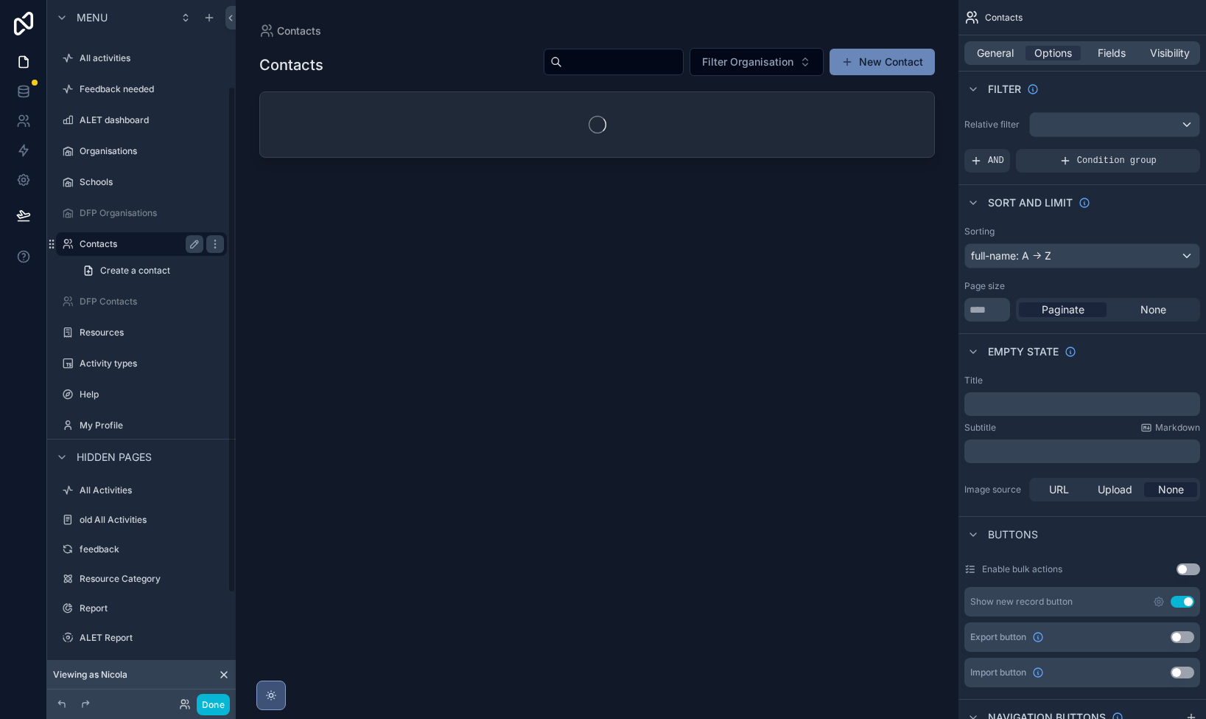
scroll to position [120, 0]
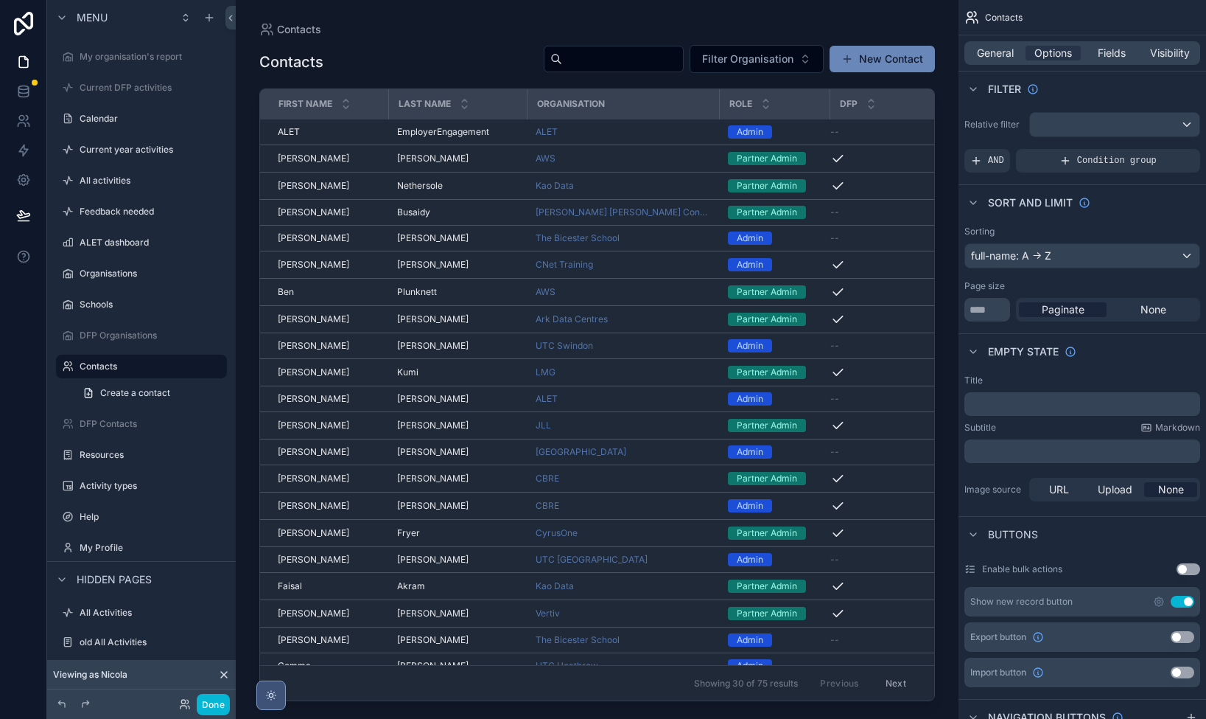
click at [486, 134] on div "scrollable content" at bounding box center [597, 350] width 723 height 701
click at [495, 133] on div "EmployerEngagement EmployerEngagement" at bounding box center [457, 132] width 121 height 12
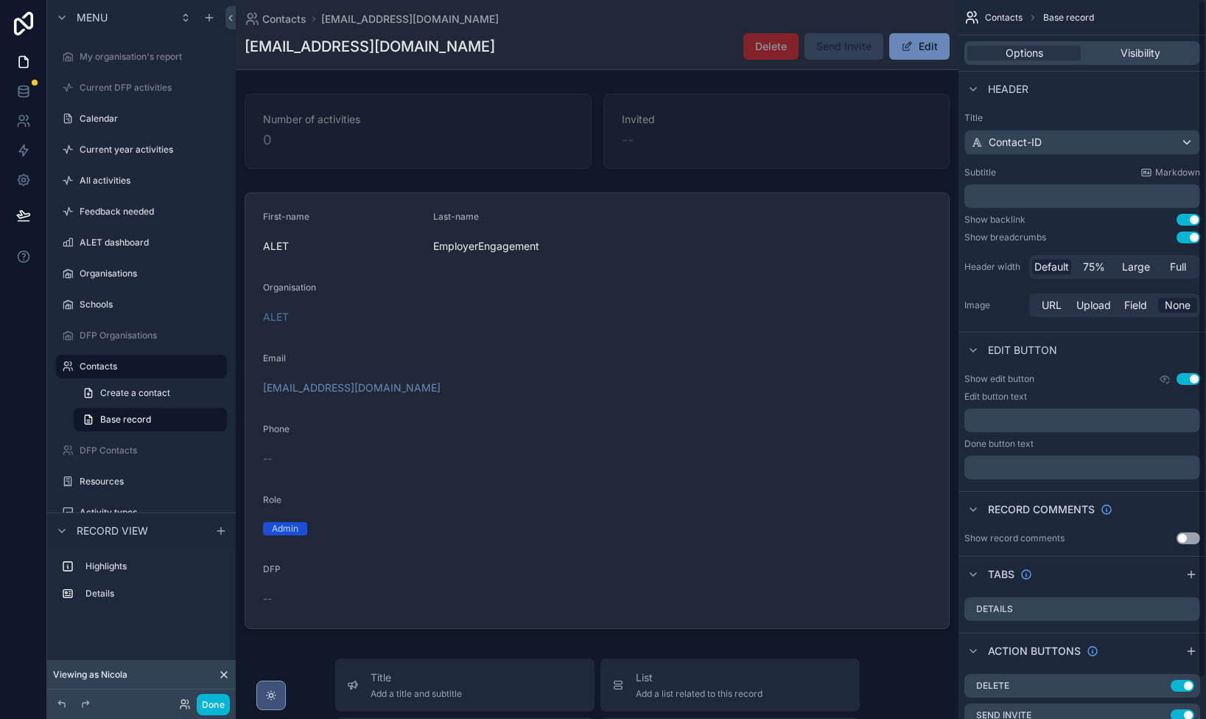
scroll to position [21, 0]
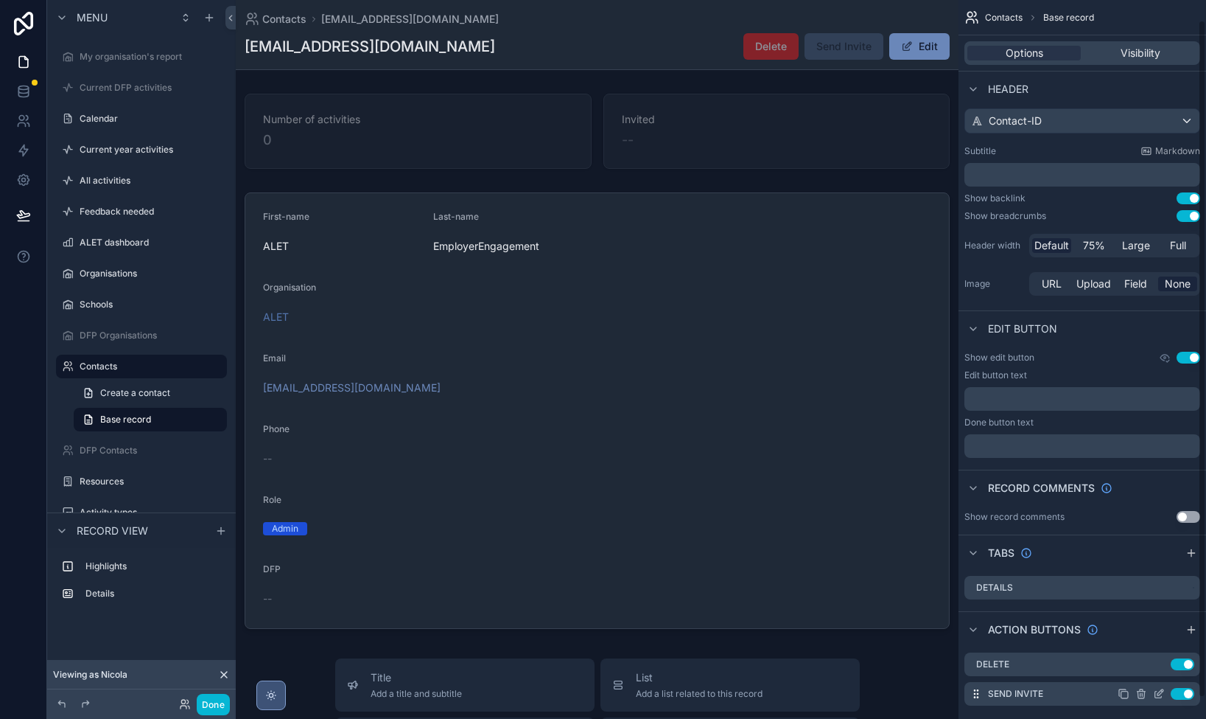
click at [1161, 693] on icon "scrollable content" at bounding box center [1161, 692] width 6 height 6
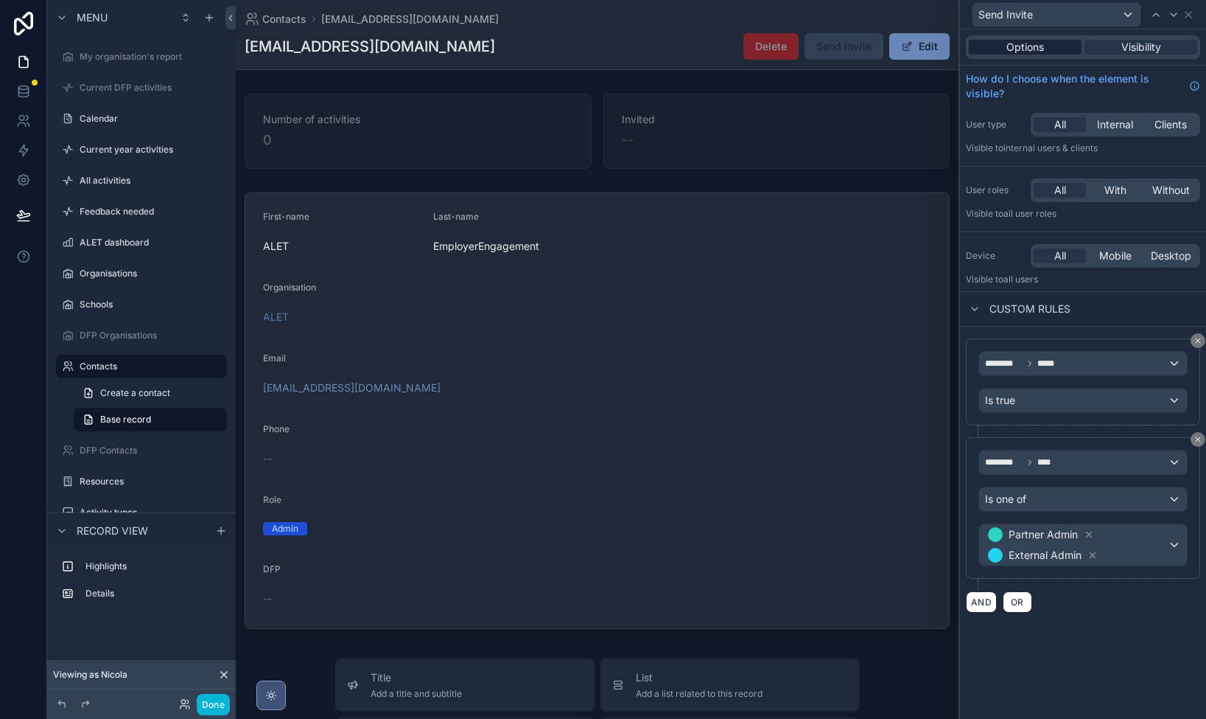
scroll to position [0, 0]
click at [1030, 41] on span "Options" at bounding box center [1026, 47] width 38 height 15
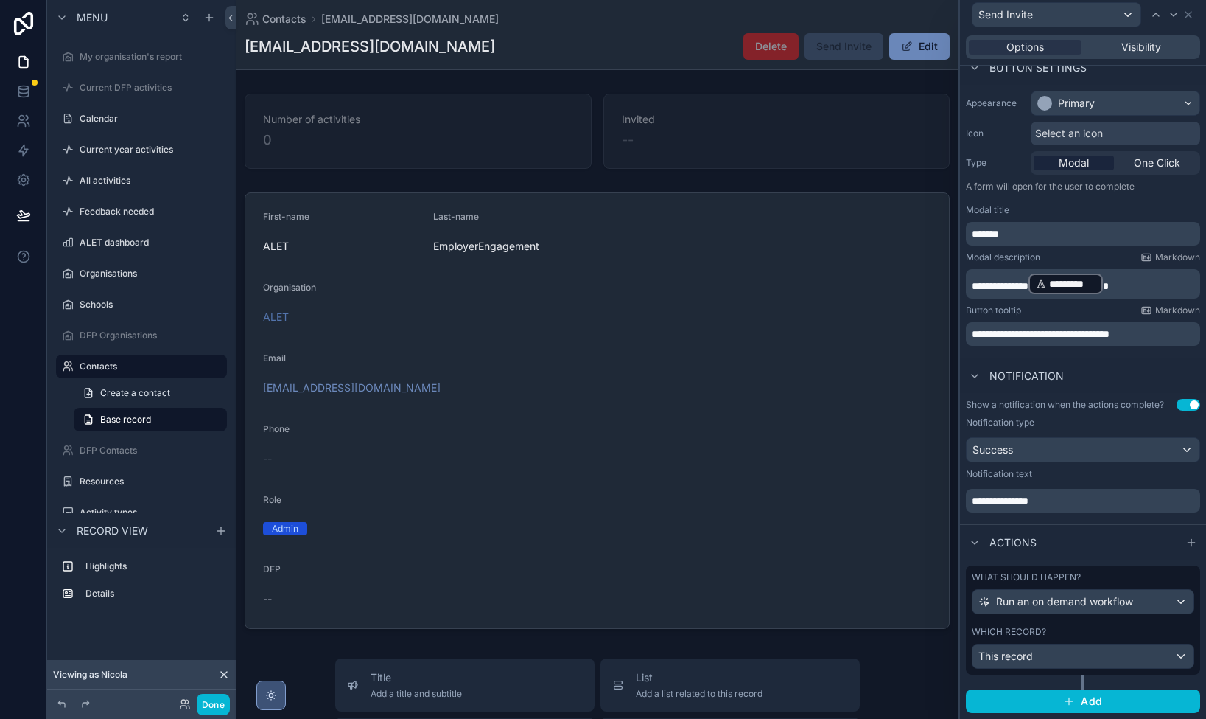
scroll to position [98, 0]
click at [1027, 653] on span "This record" at bounding box center [1006, 656] width 55 height 15
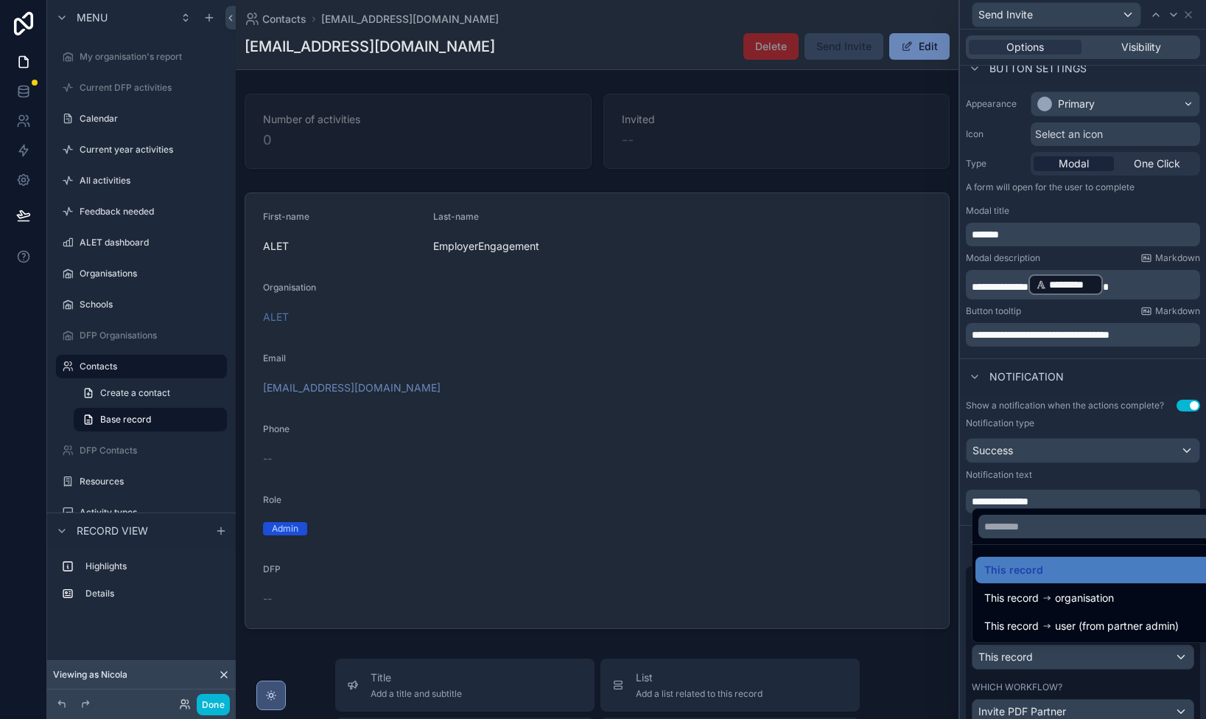
click at [1038, 653] on div at bounding box center [1083, 359] width 246 height 719
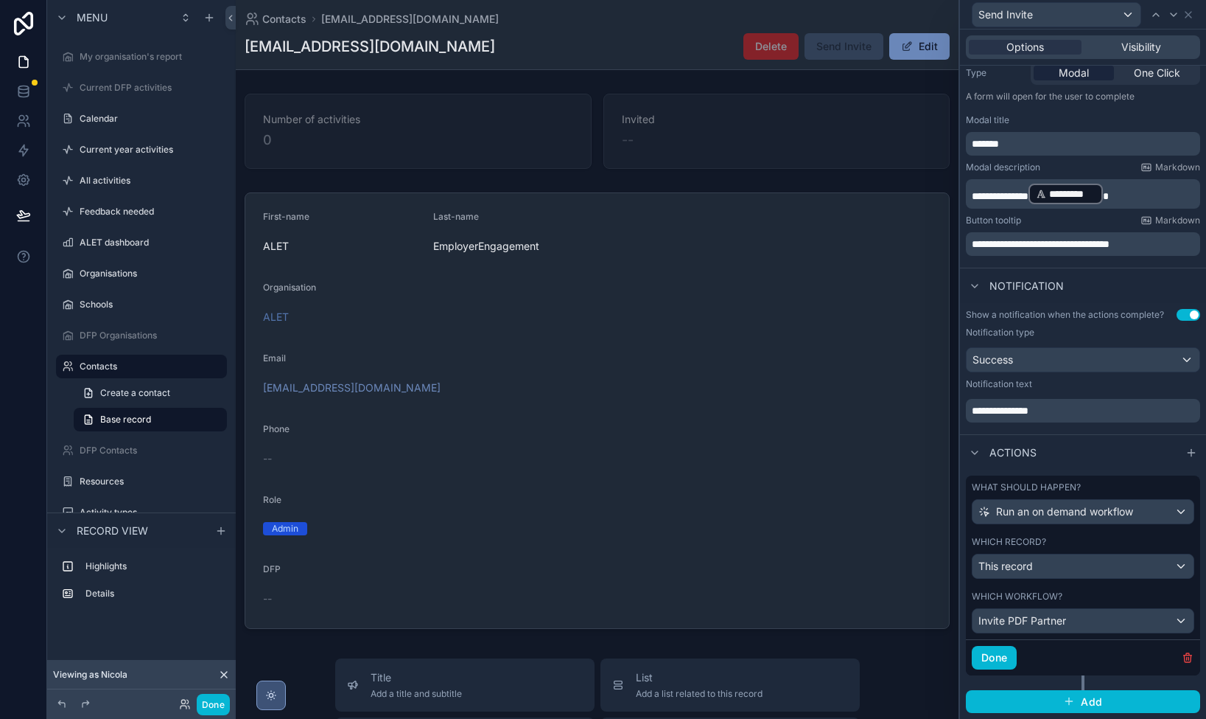
scroll to position [188, 0]
click at [1020, 41] on span "Options" at bounding box center [1026, 47] width 38 height 15
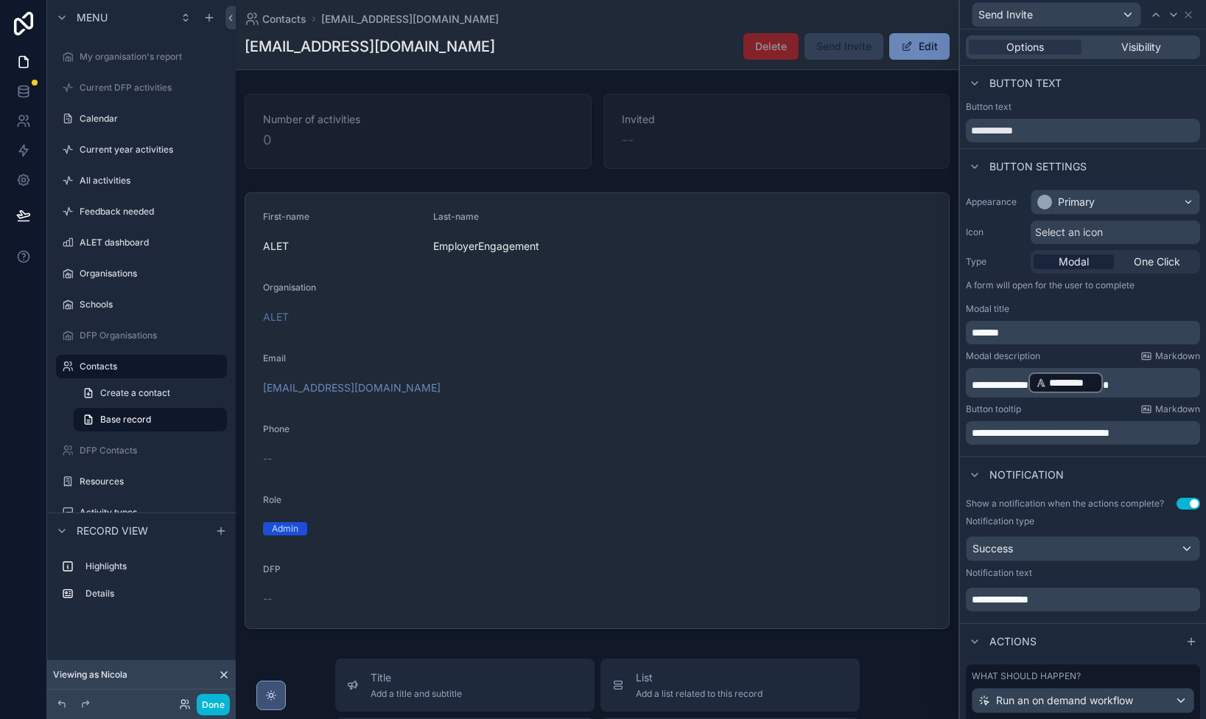
scroll to position [0, 0]
click at [1191, 18] on icon at bounding box center [1189, 15] width 12 height 12
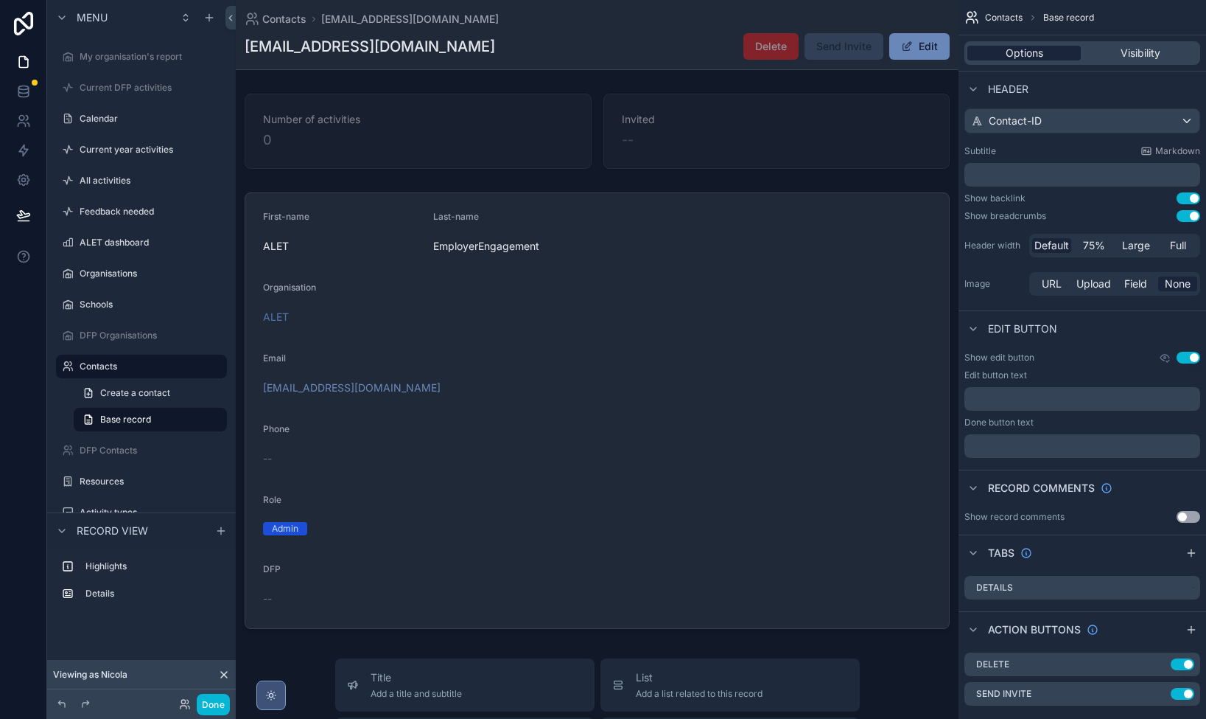
click at [1010, 47] on span "Options" at bounding box center [1025, 53] width 38 height 15
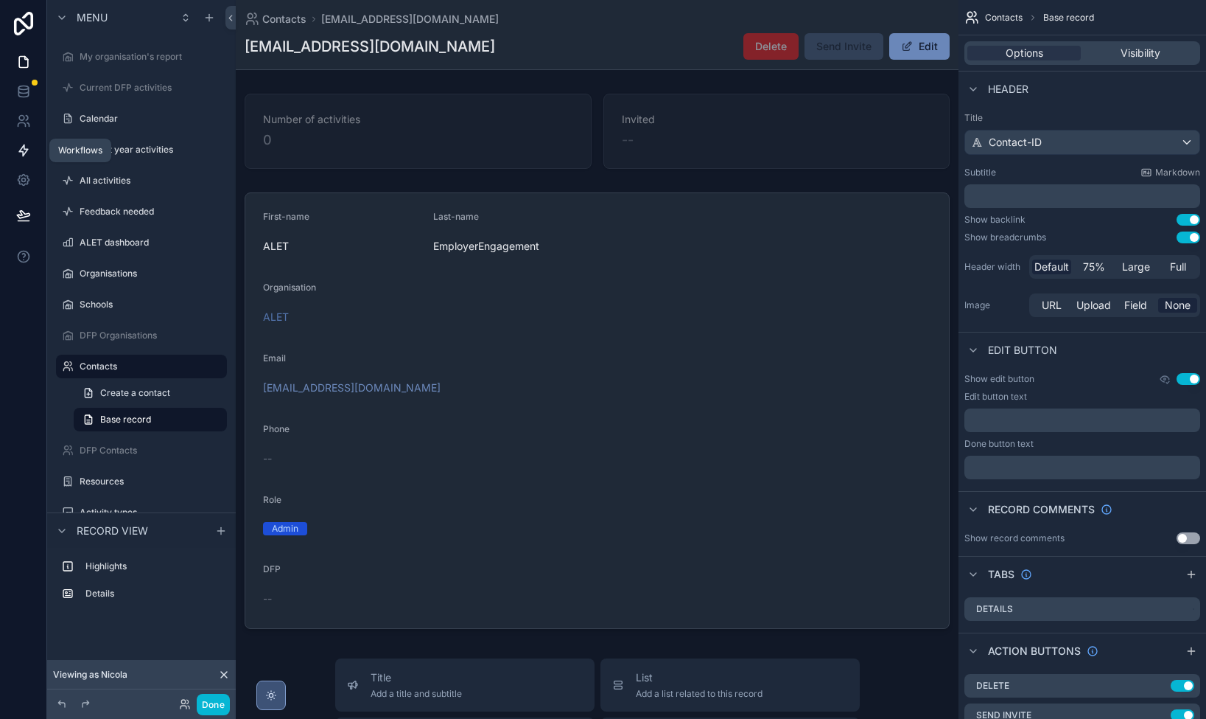
click at [19, 146] on icon at bounding box center [23, 150] width 15 height 15
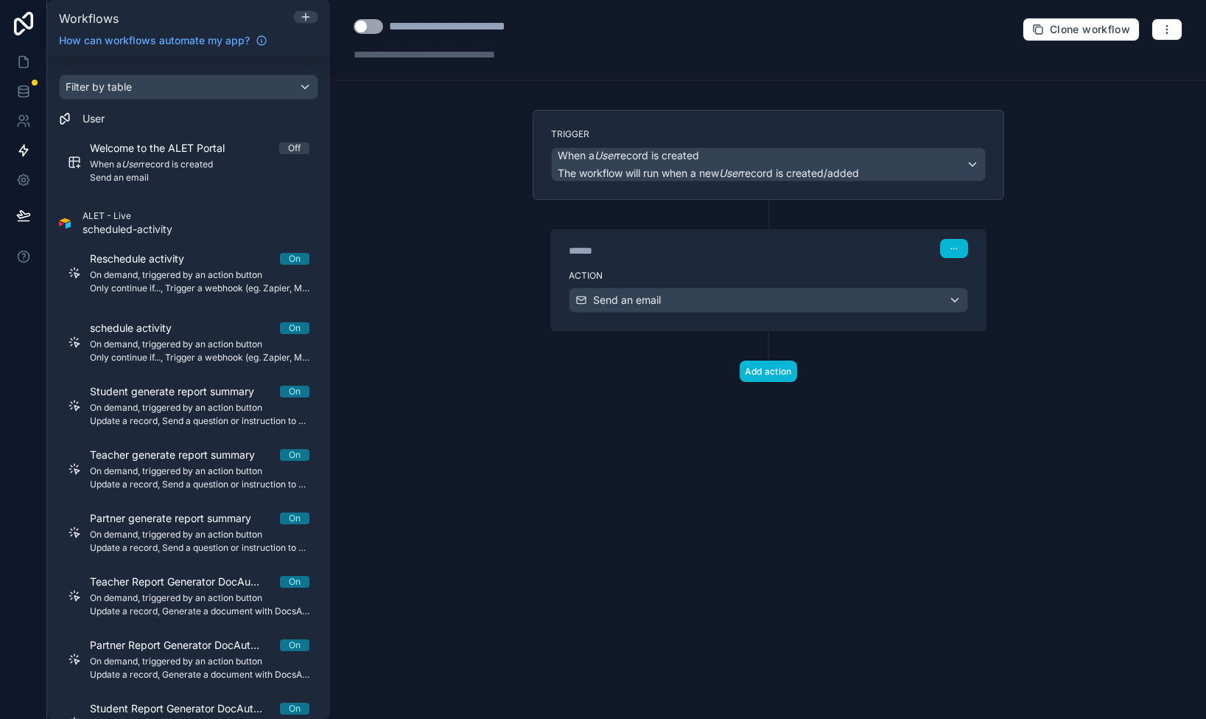
click at [164, 90] on div "Filter by table" at bounding box center [189, 87] width 258 height 24
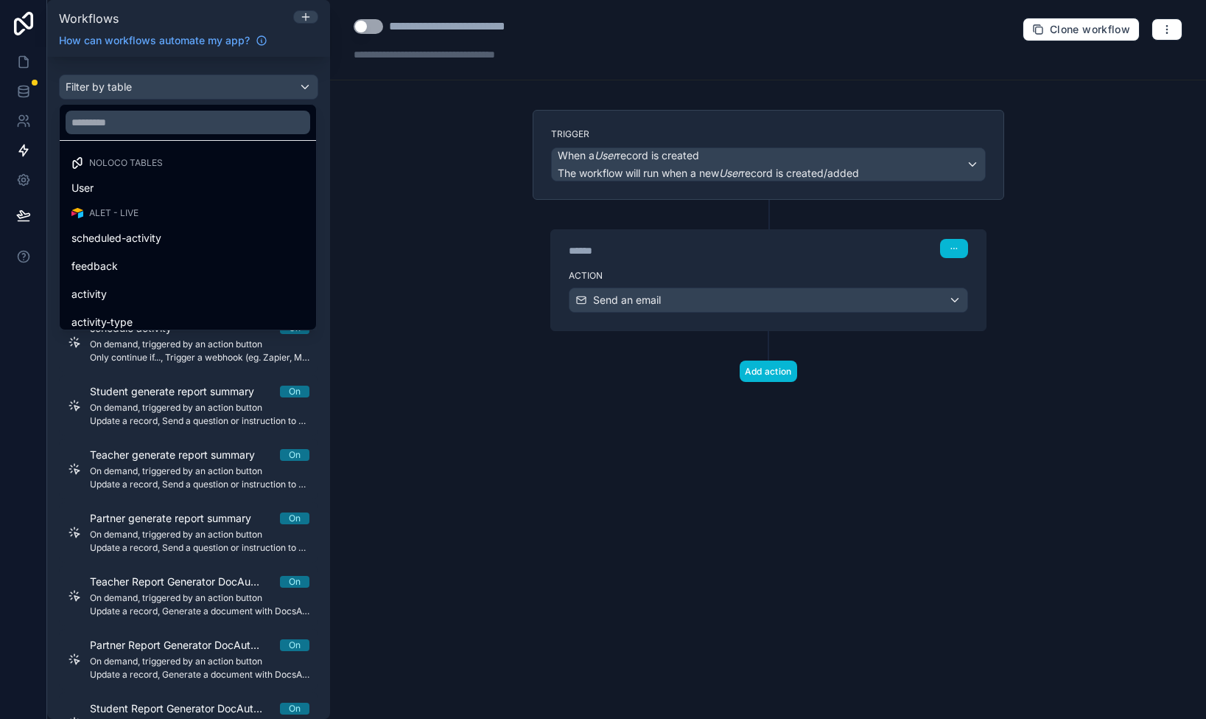
click at [164, 90] on div "scrollable content" at bounding box center [603, 359] width 1206 height 719
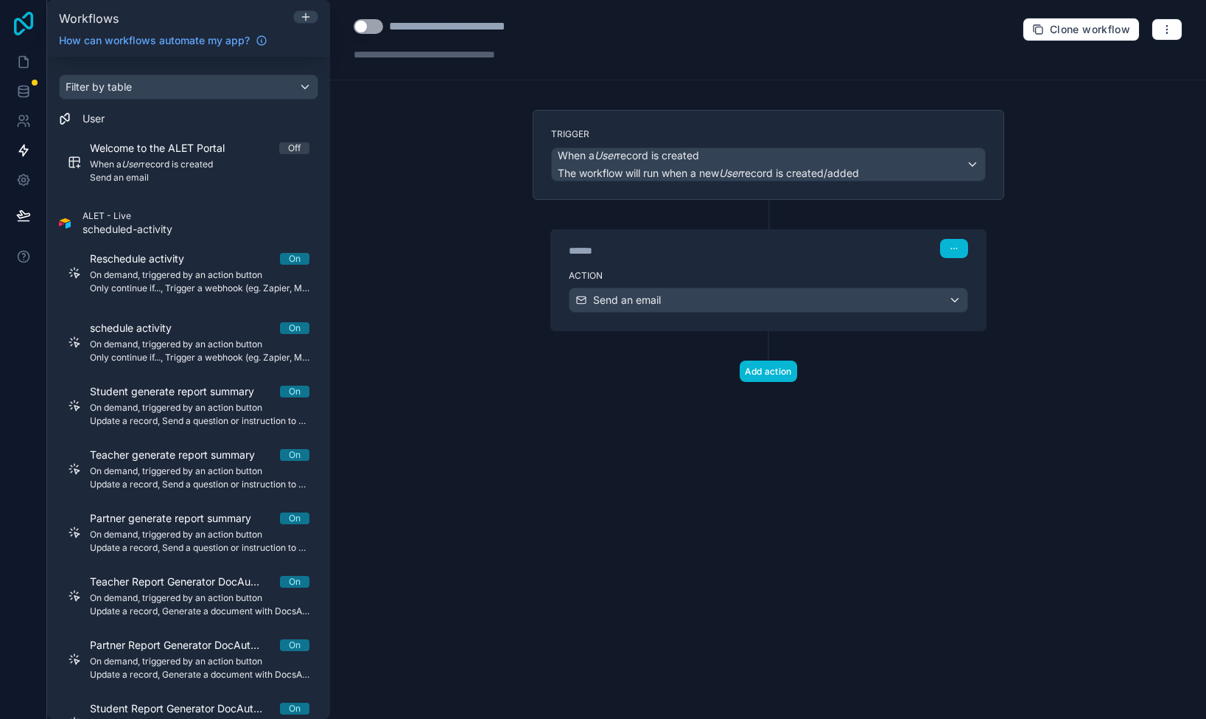
click at [15, 21] on icon at bounding box center [23, 24] width 19 height 24
